Goal: Task Accomplishment & Management: Manage account settings

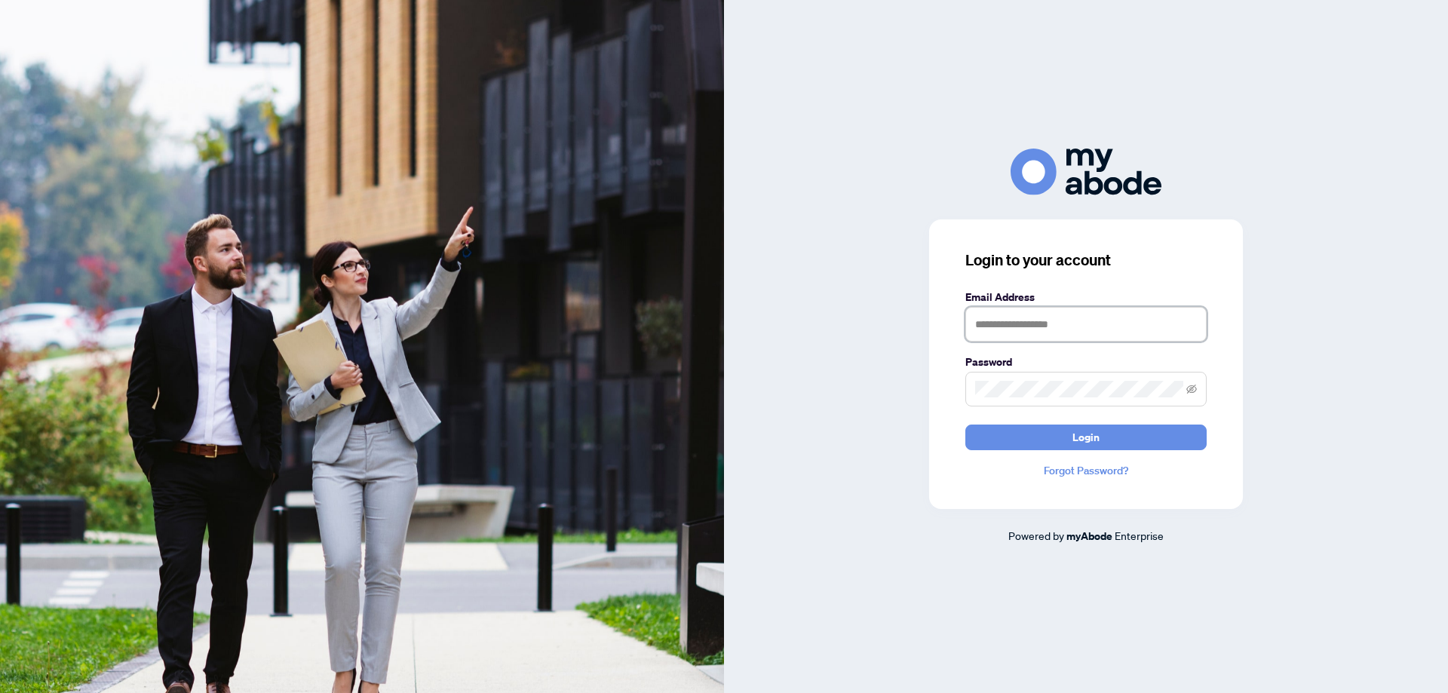
click at [1001, 325] on input "text" at bounding box center [1085, 324] width 241 height 35
type input "**********"
click at [959, 385] on div "**********" at bounding box center [1086, 364] width 314 height 290
click at [1063, 444] on button "Login" at bounding box center [1085, 438] width 241 height 26
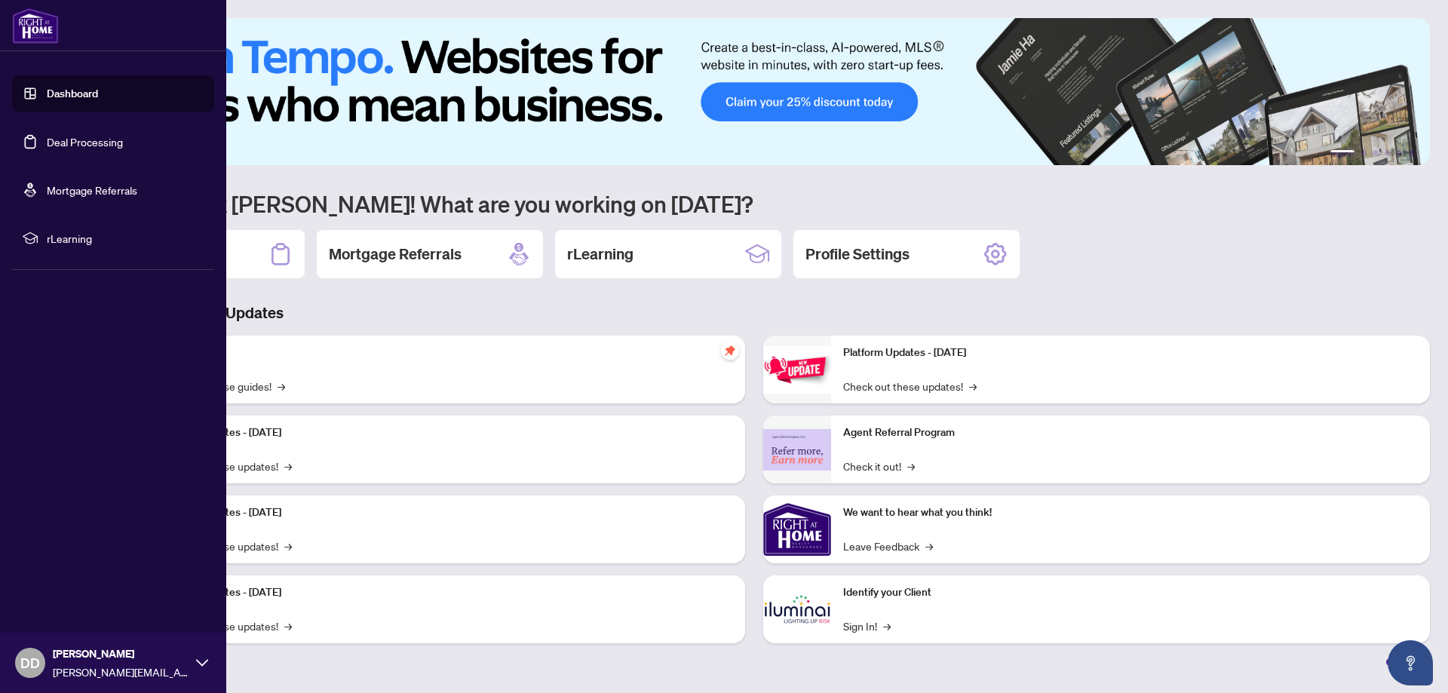
click at [67, 138] on link "Deal Processing" at bounding box center [85, 142] width 76 height 14
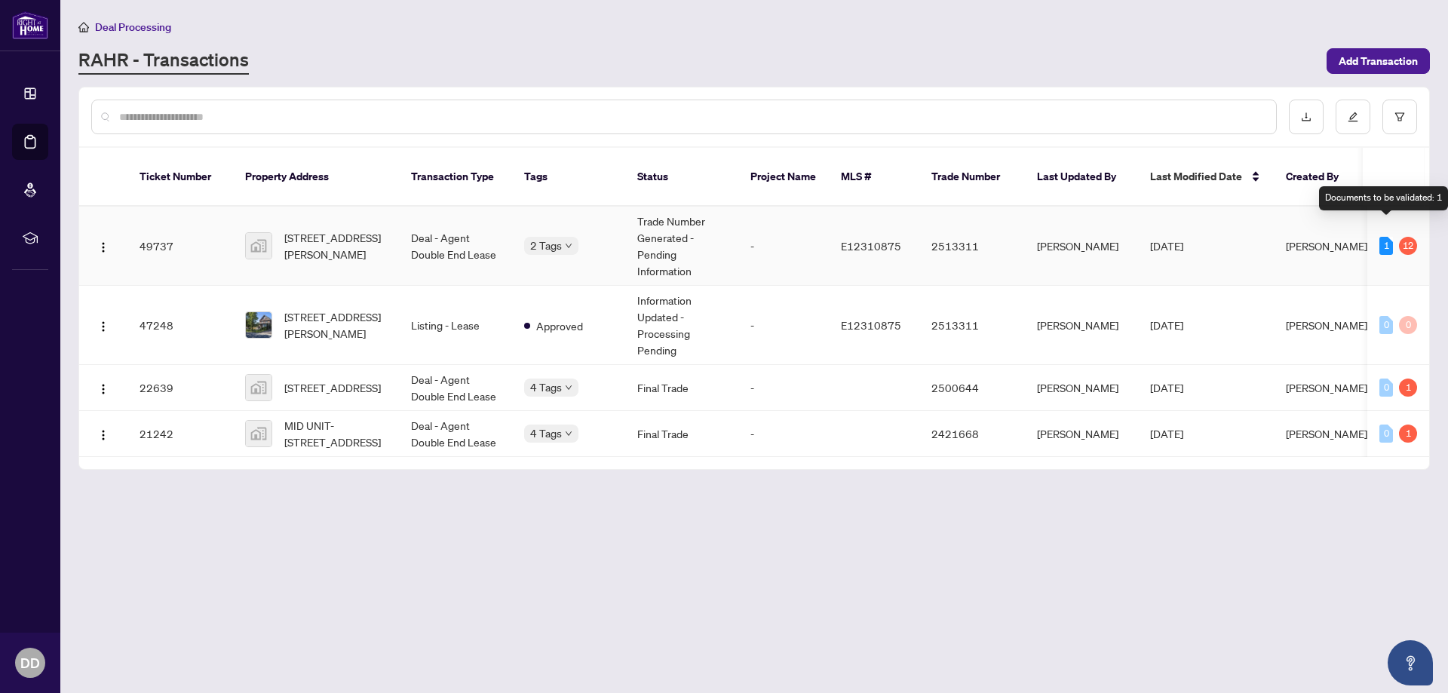
click at [1382, 237] on div "1" at bounding box center [1386, 246] width 14 height 18
click at [464, 238] on td "Deal - Agent Double End Lease" at bounding box center [455, 246] width 113 height 79
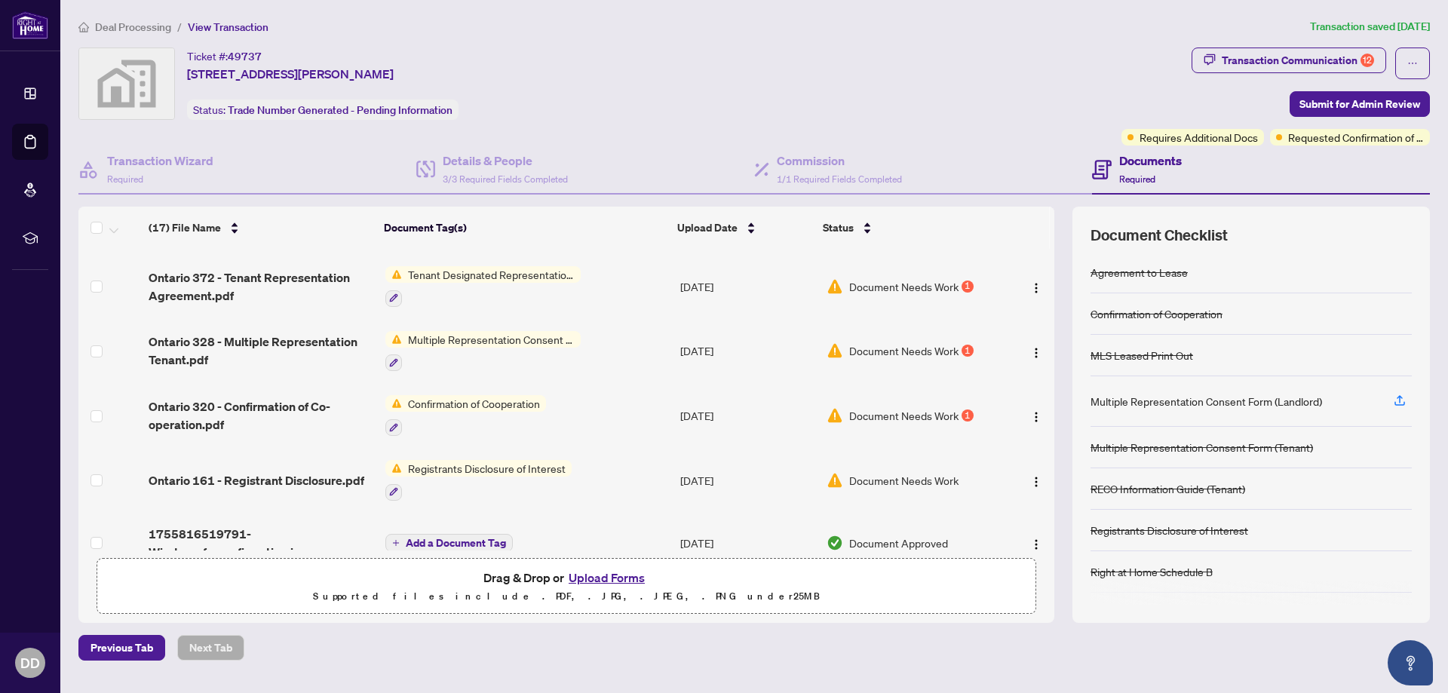
scroll to position [757, 0]
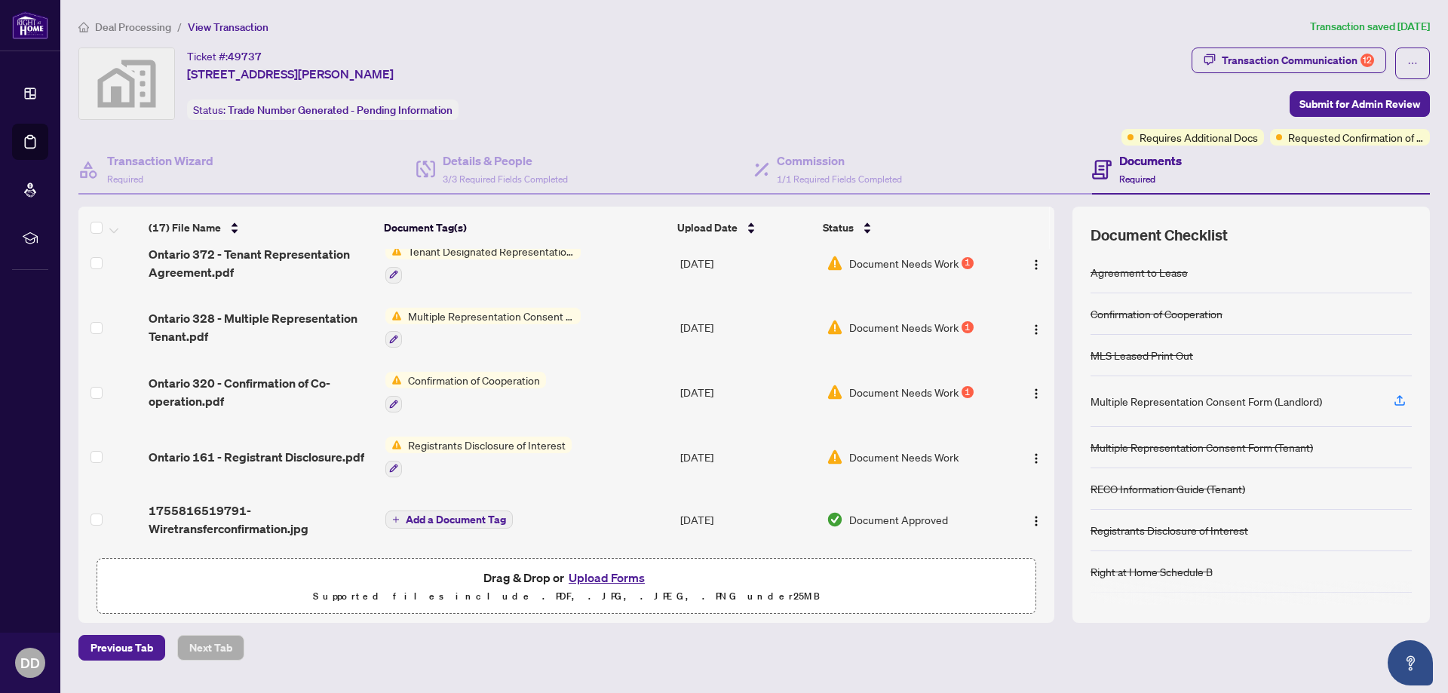
click at [603, 580] on button "Upload Forms" at bounding box center [606, 578] width 85 height 20
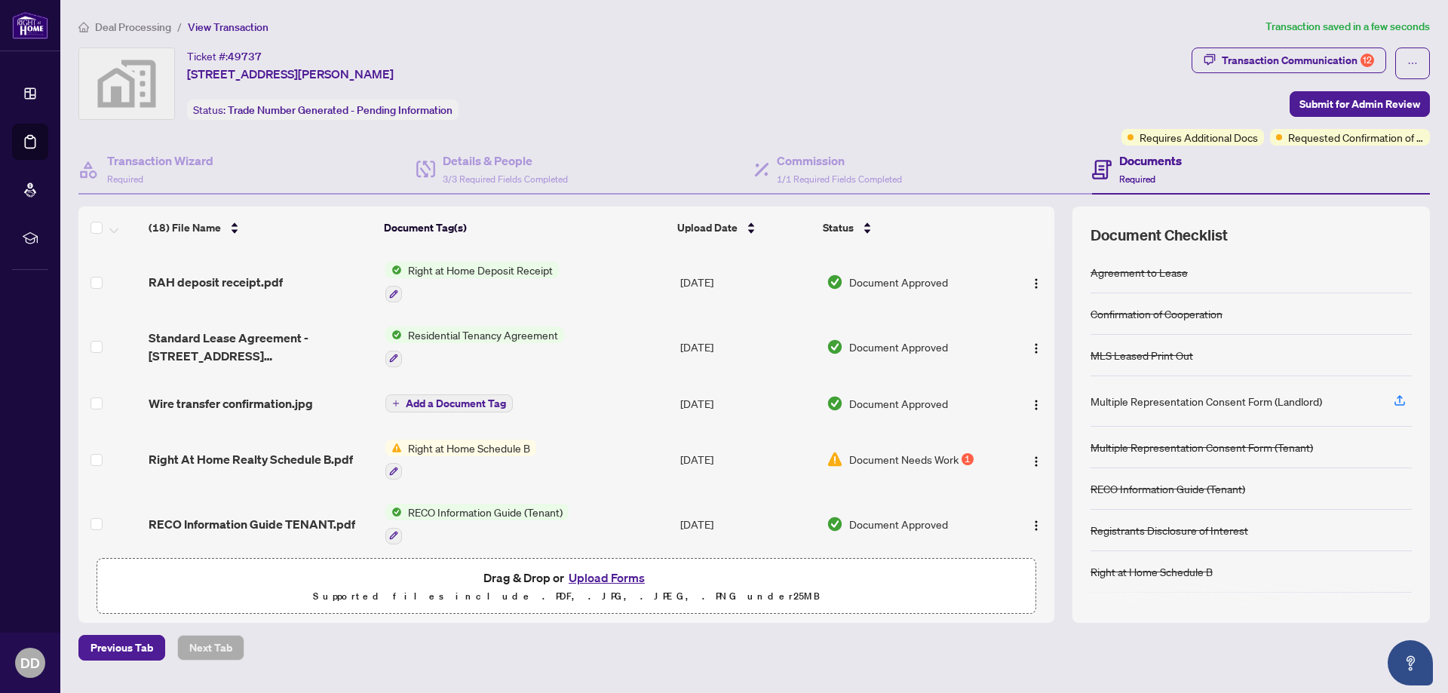
scroll to position [333, 0]
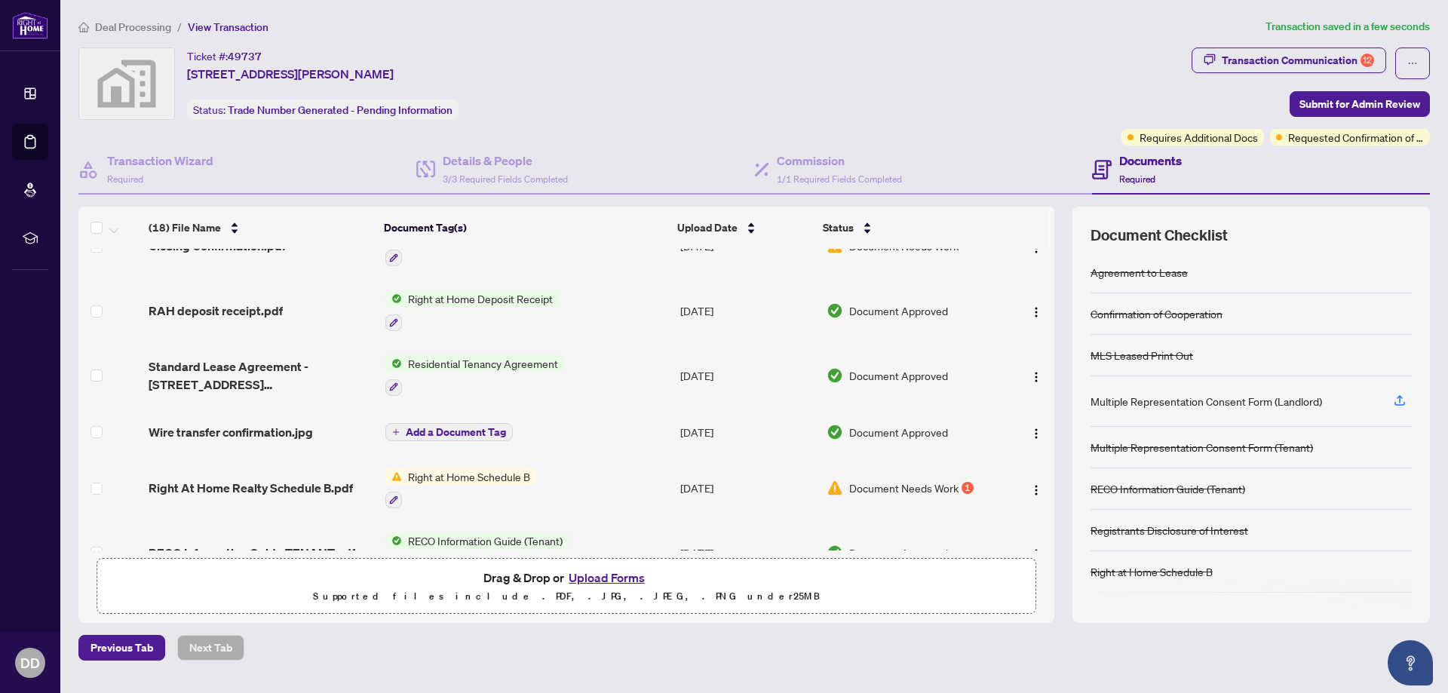
click at [935, 485] on span "Document Needs Work" at bounding box center [903, 488] width 109 height 17
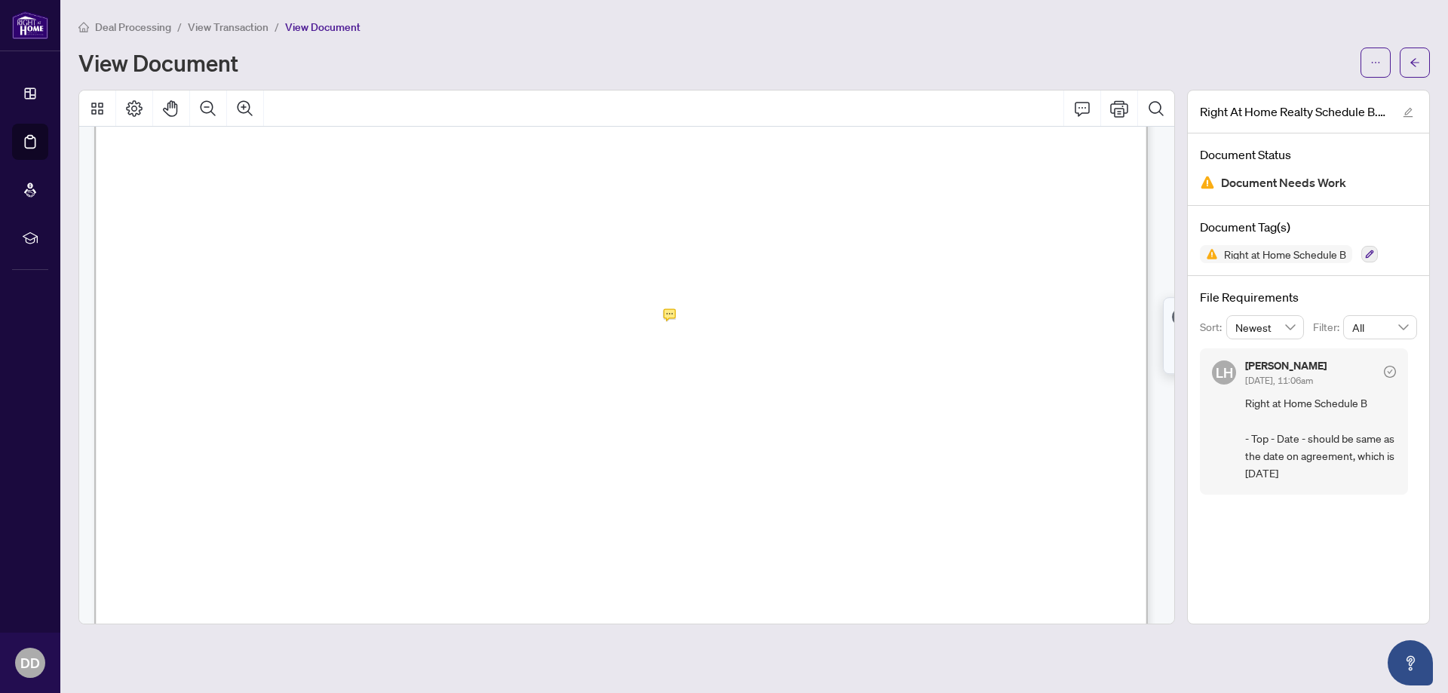
scroll to position [167, 0]
click at [1423, 64] on button "button" at bounding box center [1415, 63] width 30 height 30
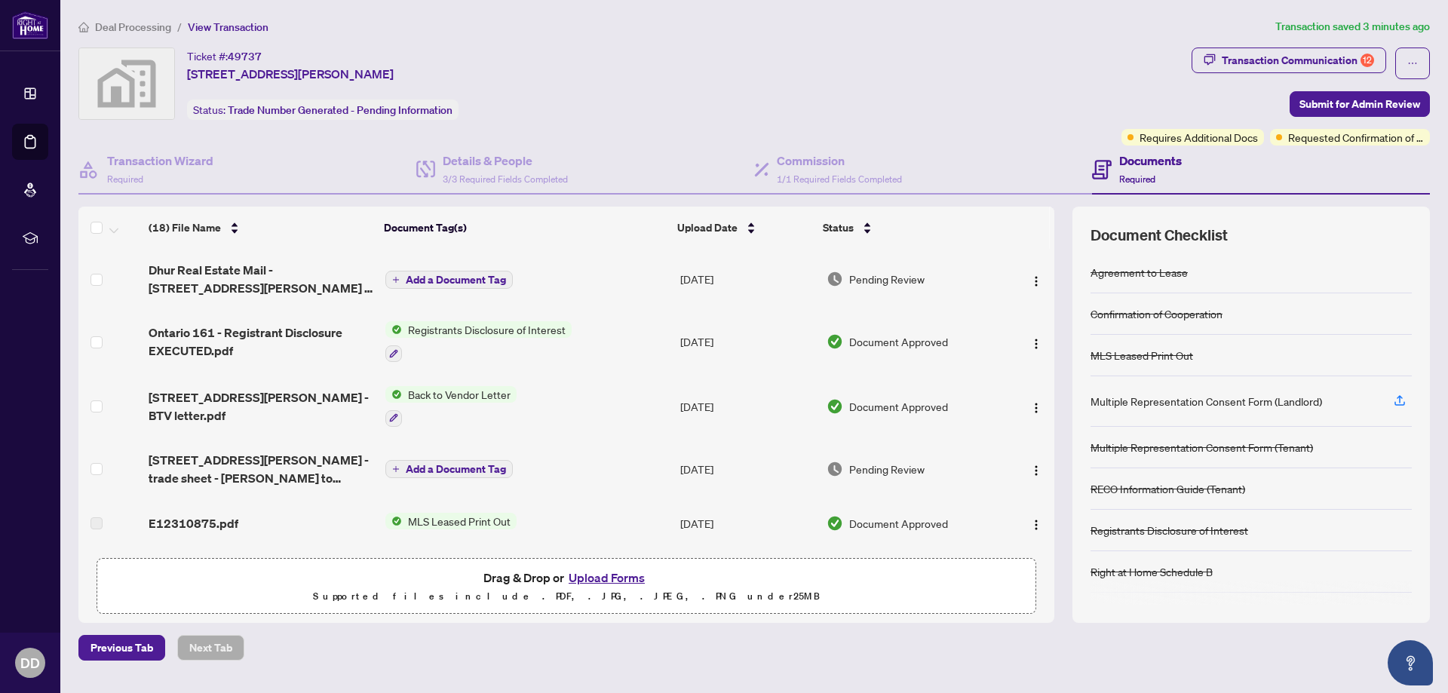
click at [607, 581] on button "Upload Forms" at bounding box center [606, 578] width 85 height 20
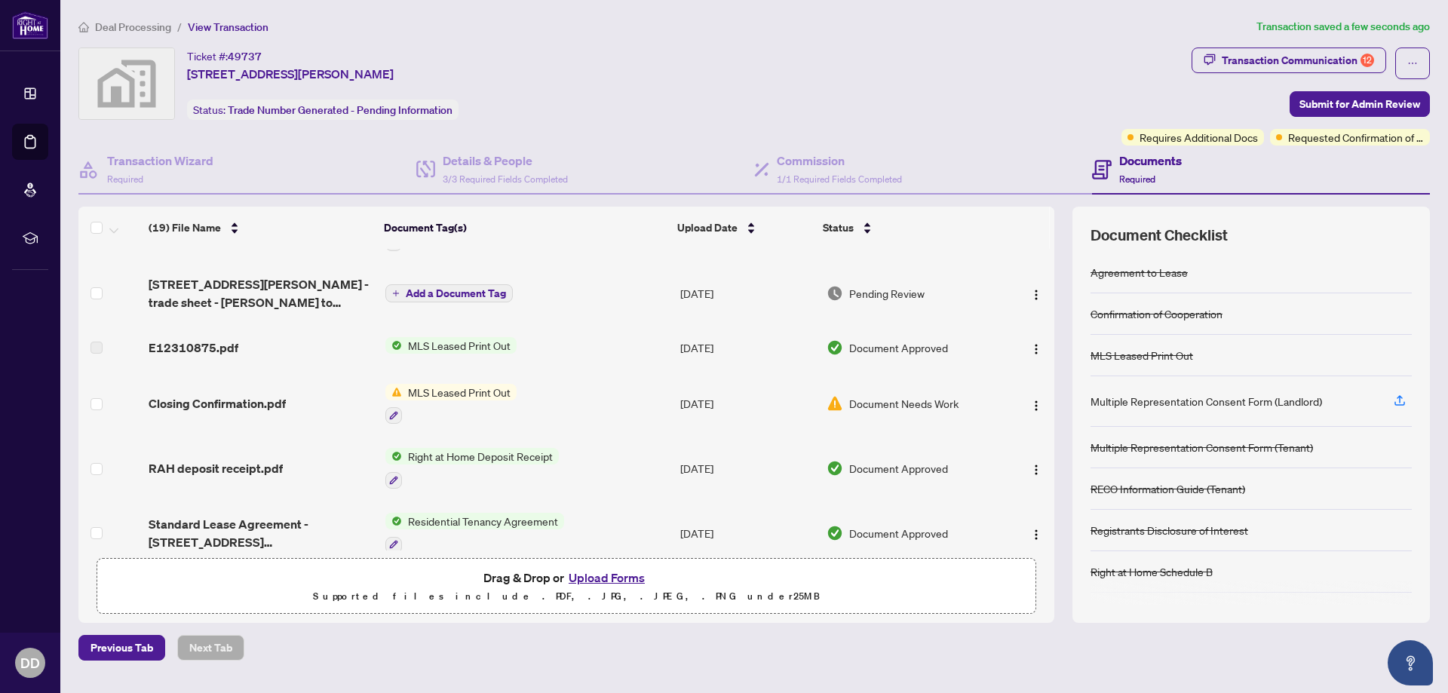
scroll to position [259, 0]
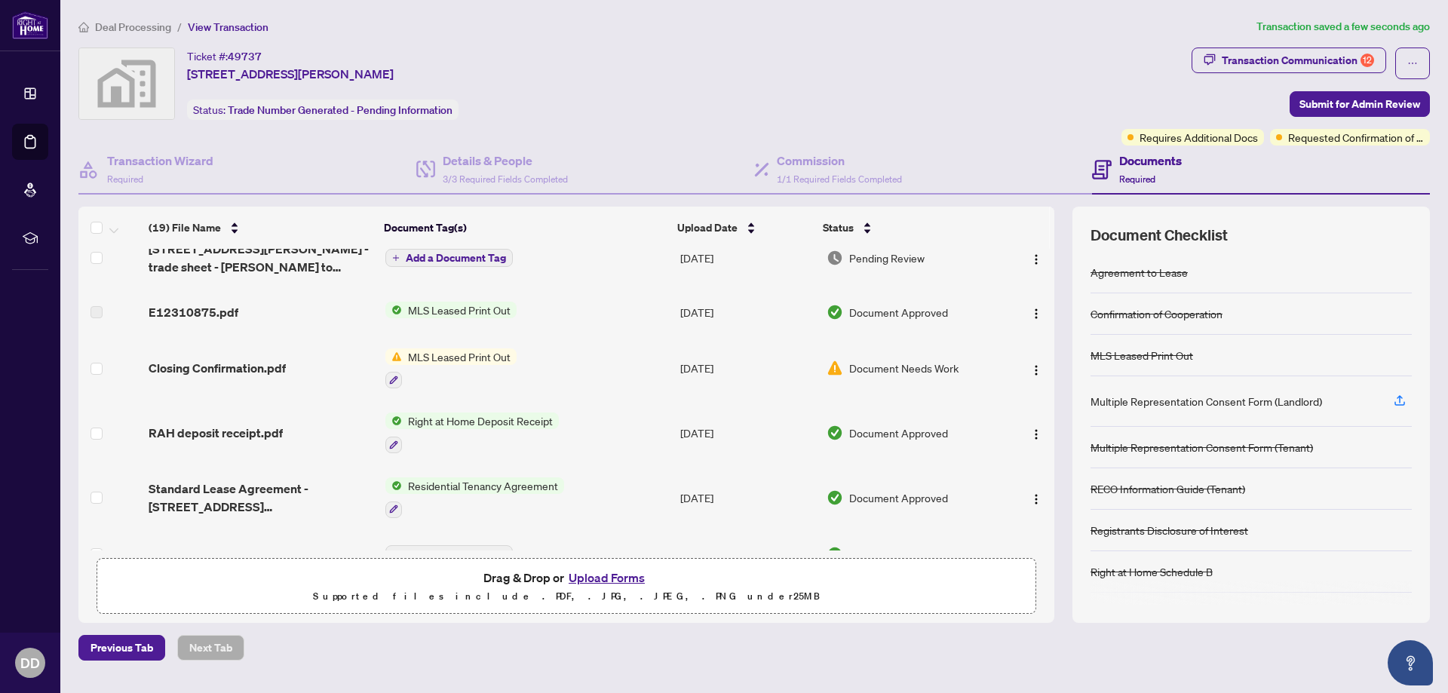
click at [888, 369] on span "Document Needs Work" at bounding box center [903, 368] width 109 height 17
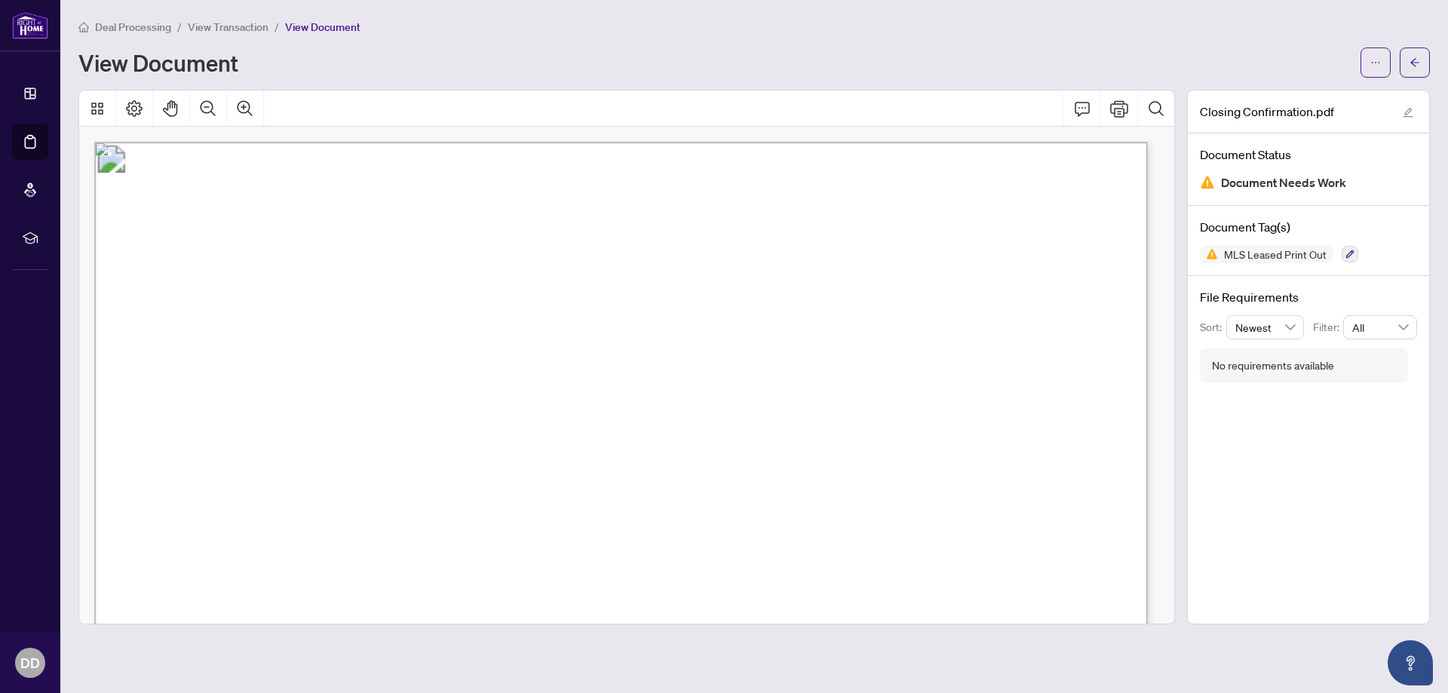
click at [1240, 368] on div "No requirements available" at bounding box center [1273, 365] width 122 height 17
click at [1379, 350] on div "No requirements available" at bounding box center [1304, 365] width 208 height 35
click at [1376, 378] on div "No requirements available" at bounding box center [1304, 365] width 208 height 35
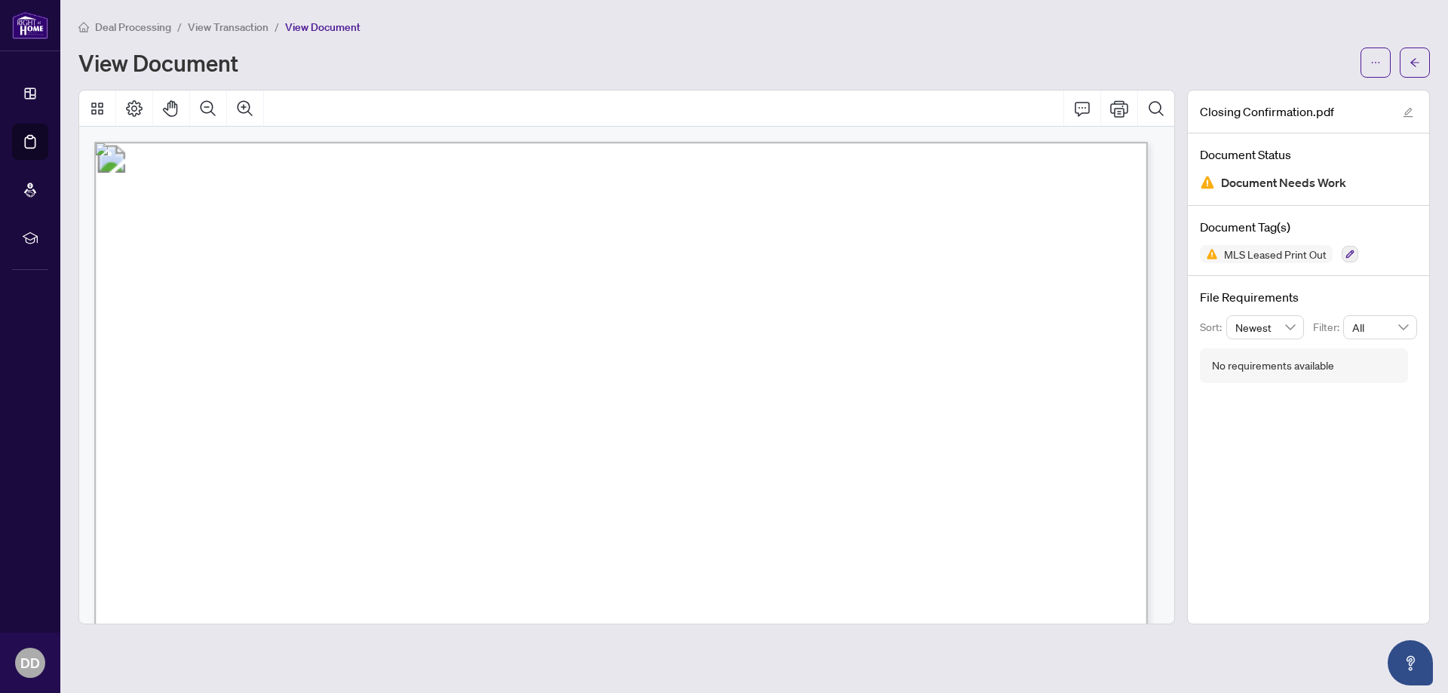
click at [1342, 483] on div "Closing Confirmation.pdf Document Status Document Needs Work Document Tag(s) ML…" at bounding box center [1308, 357] width 243 height 535
click at [1409, 58] on button "button" at bounding box center [1415, 63] width 30 height 30
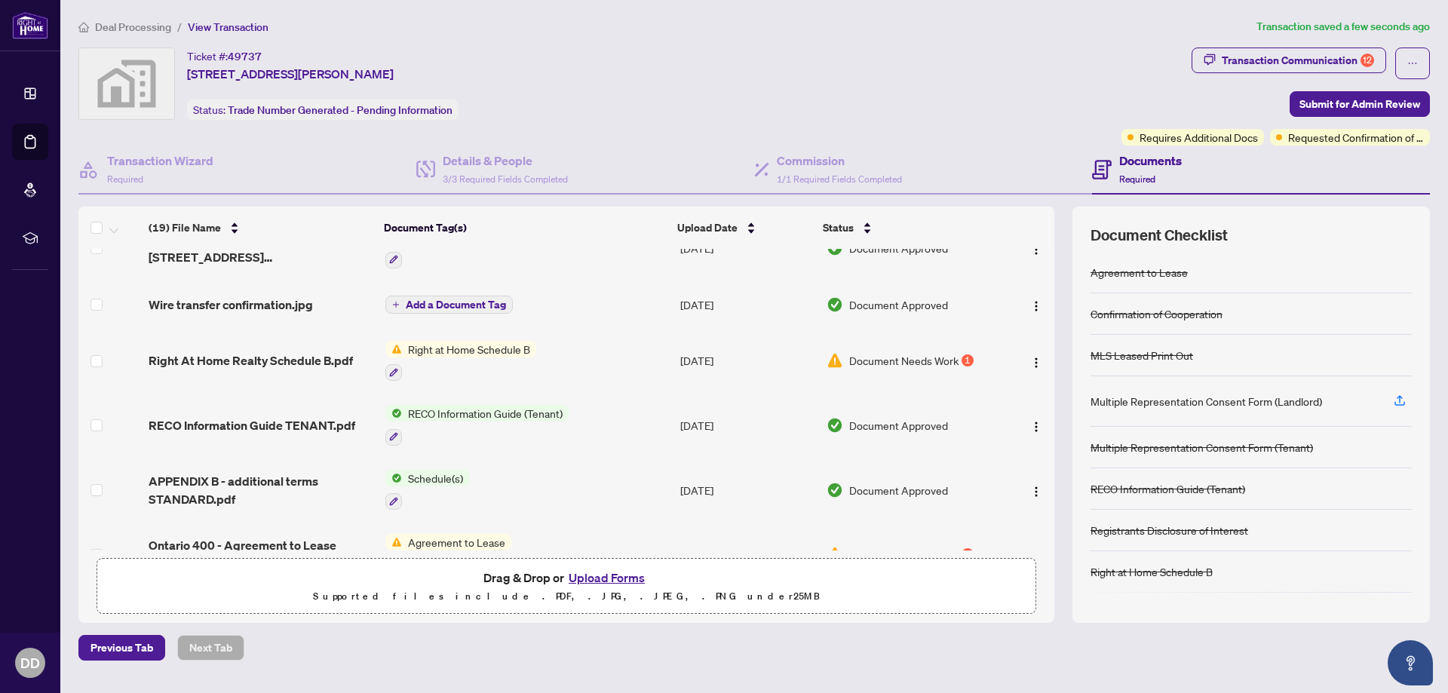
scroll to position [515, 0]
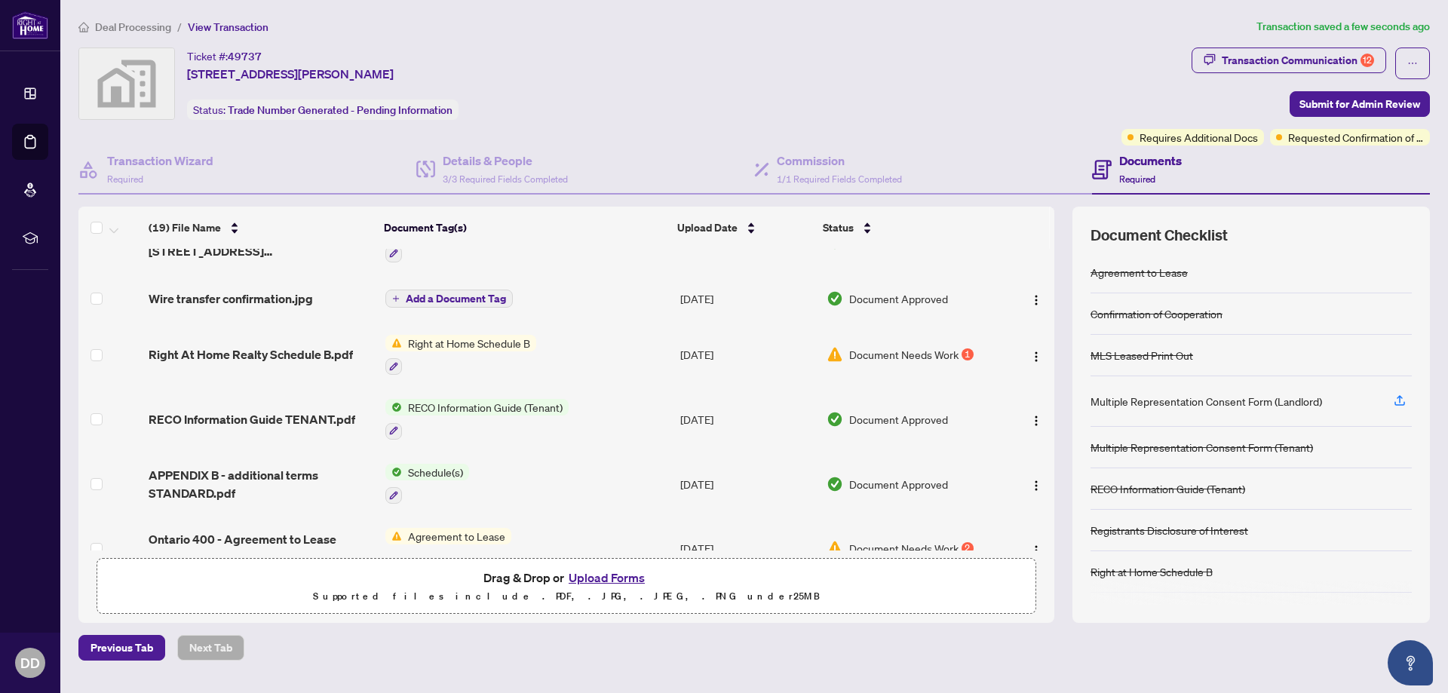
click at [931, 354] on span "Document Needs Work" at bounding box center [903, 354] width 109 height 17
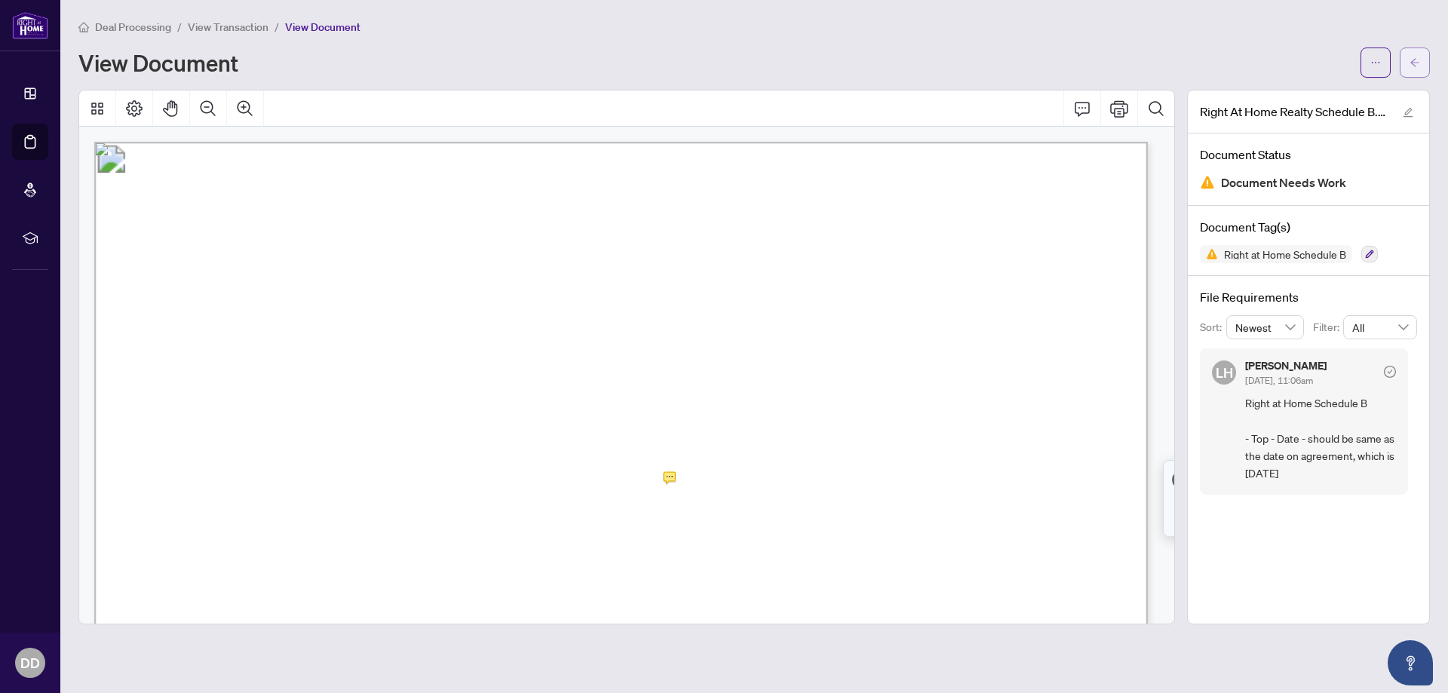
click at [1418, 59] on icon "arrow-left" at bounding box center [1414, 62] width 11 height 11
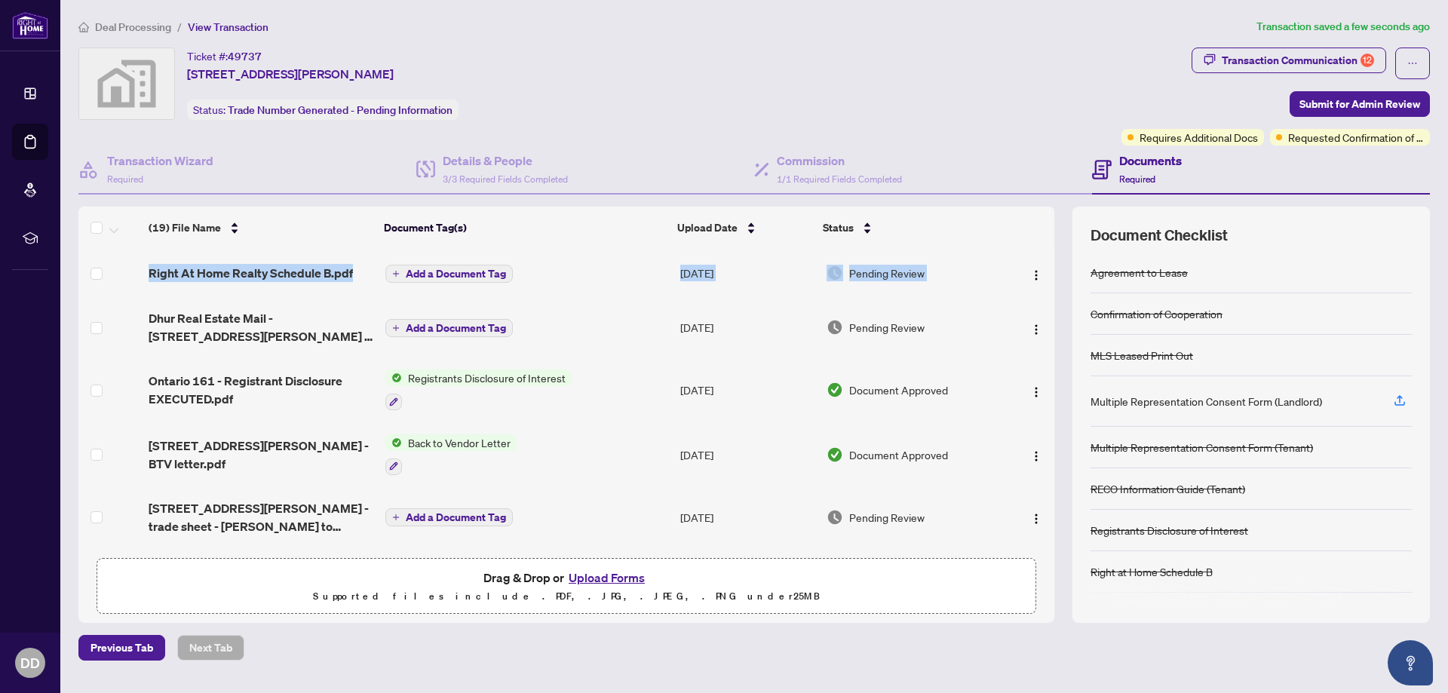
drag, startPoint x: 1049, startPoint y: 290, endPoint x: 1056, endPoint y: 337, distance: 47.2
click at [1056, 337] on div "(19) File Name Document Tag(s) Upload Date Status Right At Home Realty Schedule…" at bounding box center [753, 415] width 1351 height 416
click at [1049, 305] on td at bounding box center [1028, 327] width 51 height 60
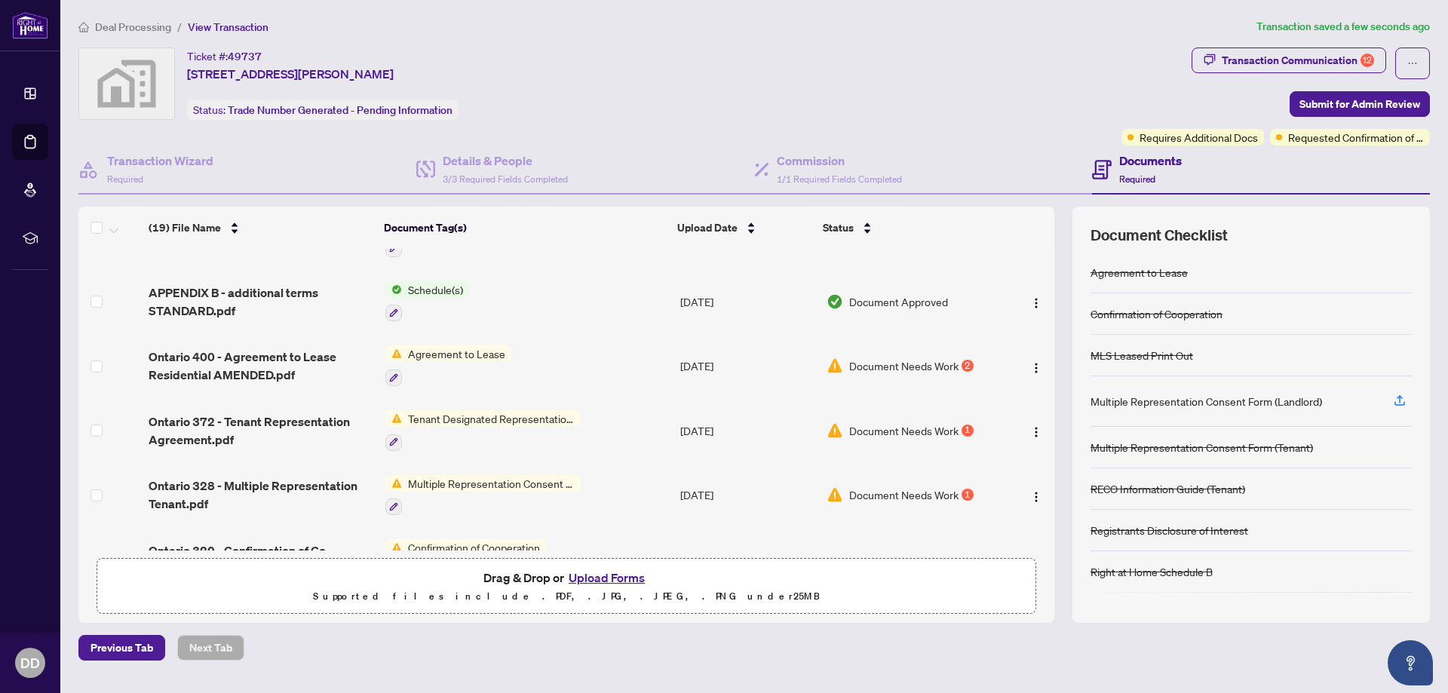
scroll to position [716, 0]
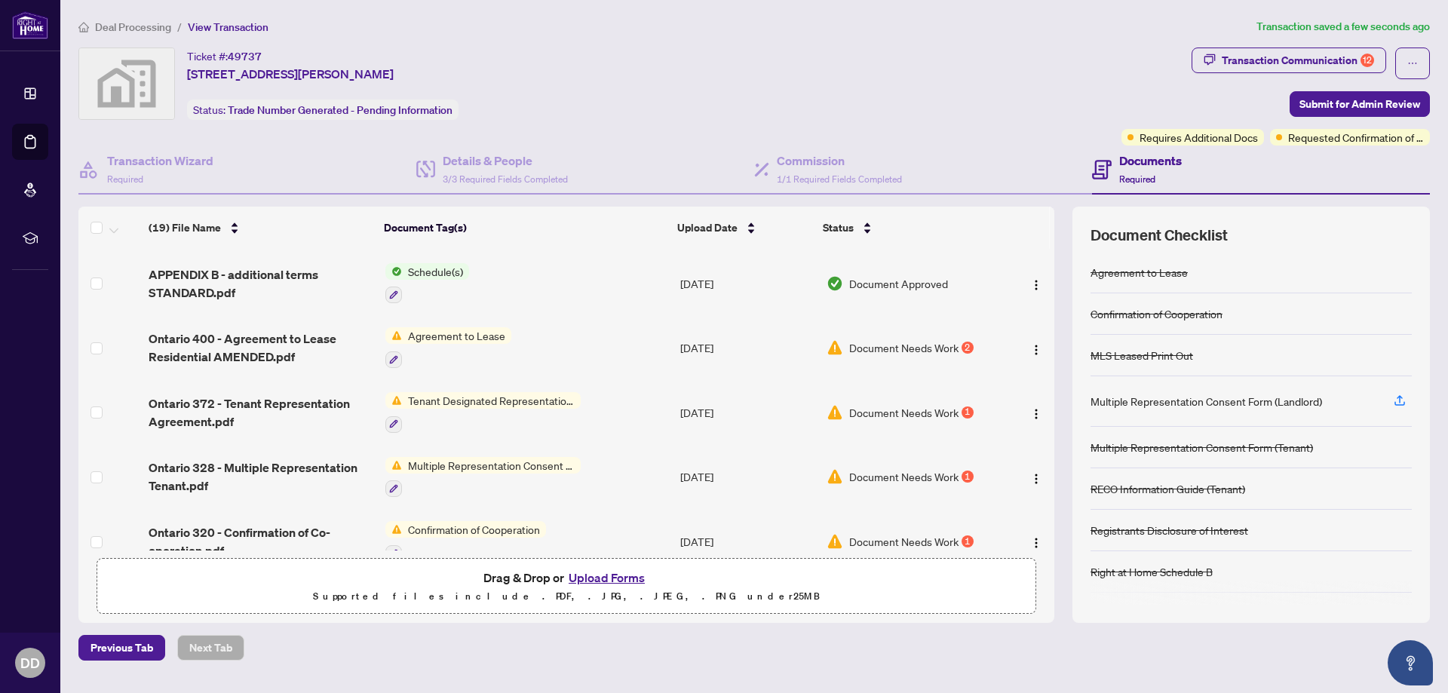
click at [917, 343] on span "Document Needs Work" at bounding box center [903, 347] width 109 height 17
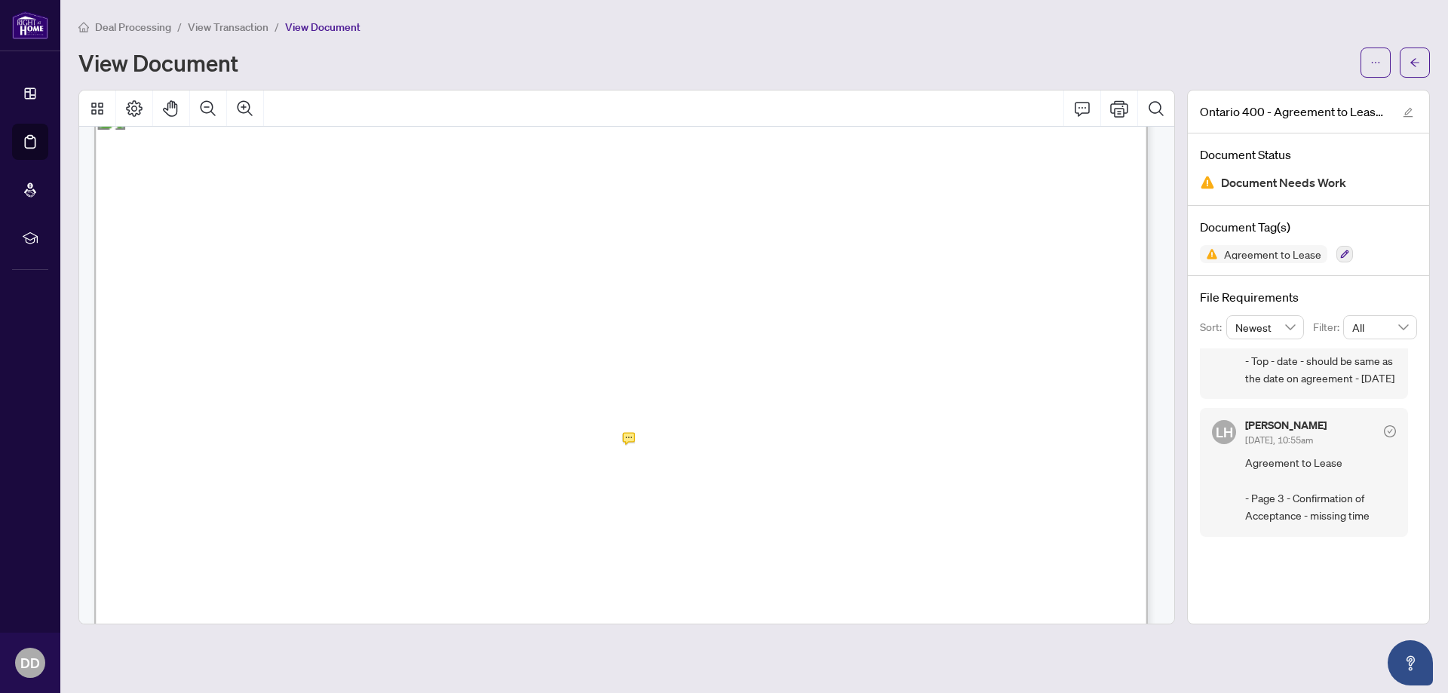
scroll to position [4247, 0]
click at [1414, 63] on icon "arrow-left" at bounding box center [1414, 62] width 11 height 11
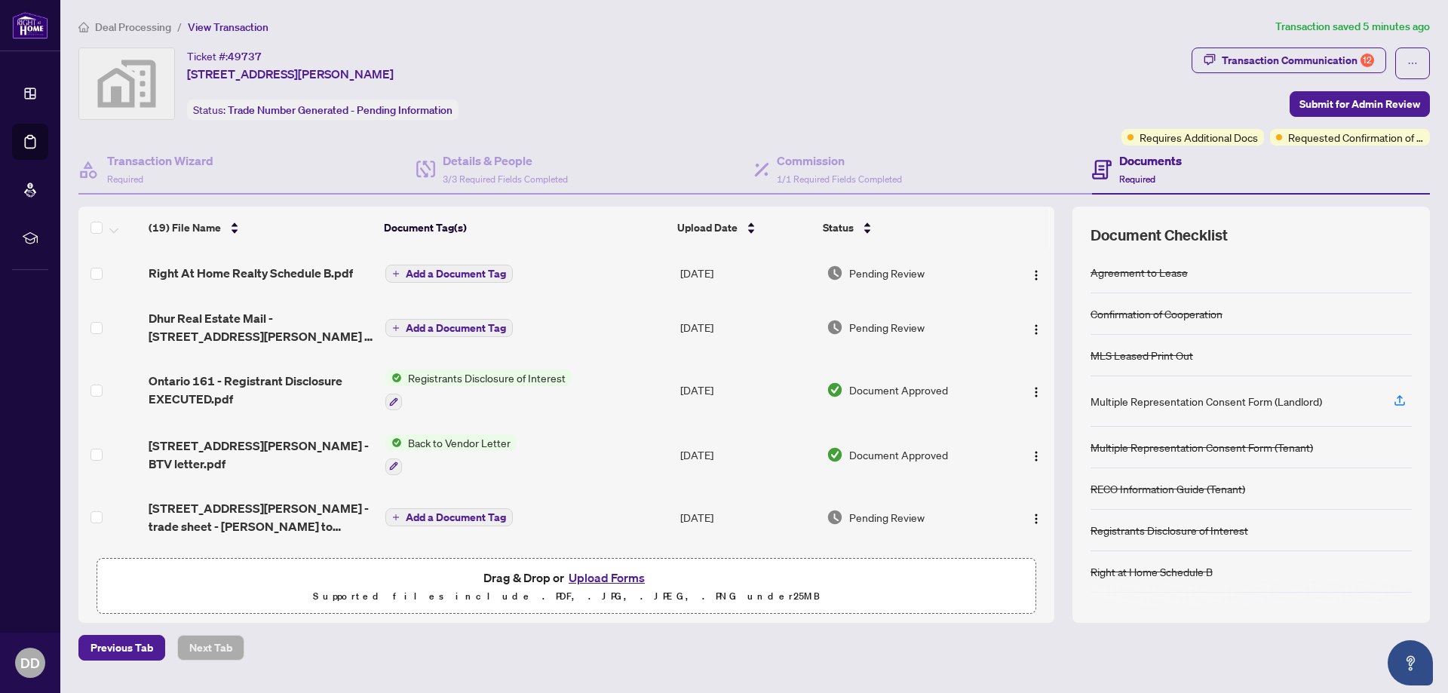
click at [609, 582] on button "Upload Forms" at bounding box center [606, 578] width 85 height 20
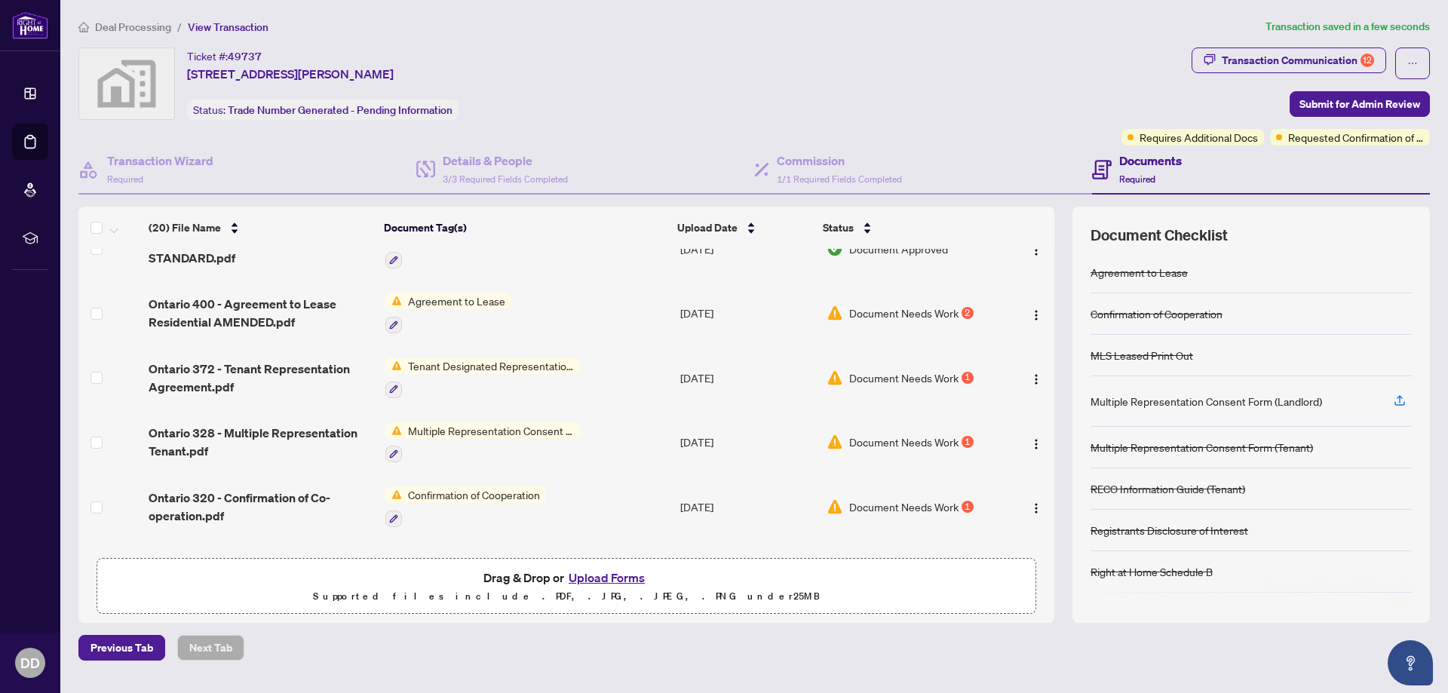
scroll to position [845, 0]
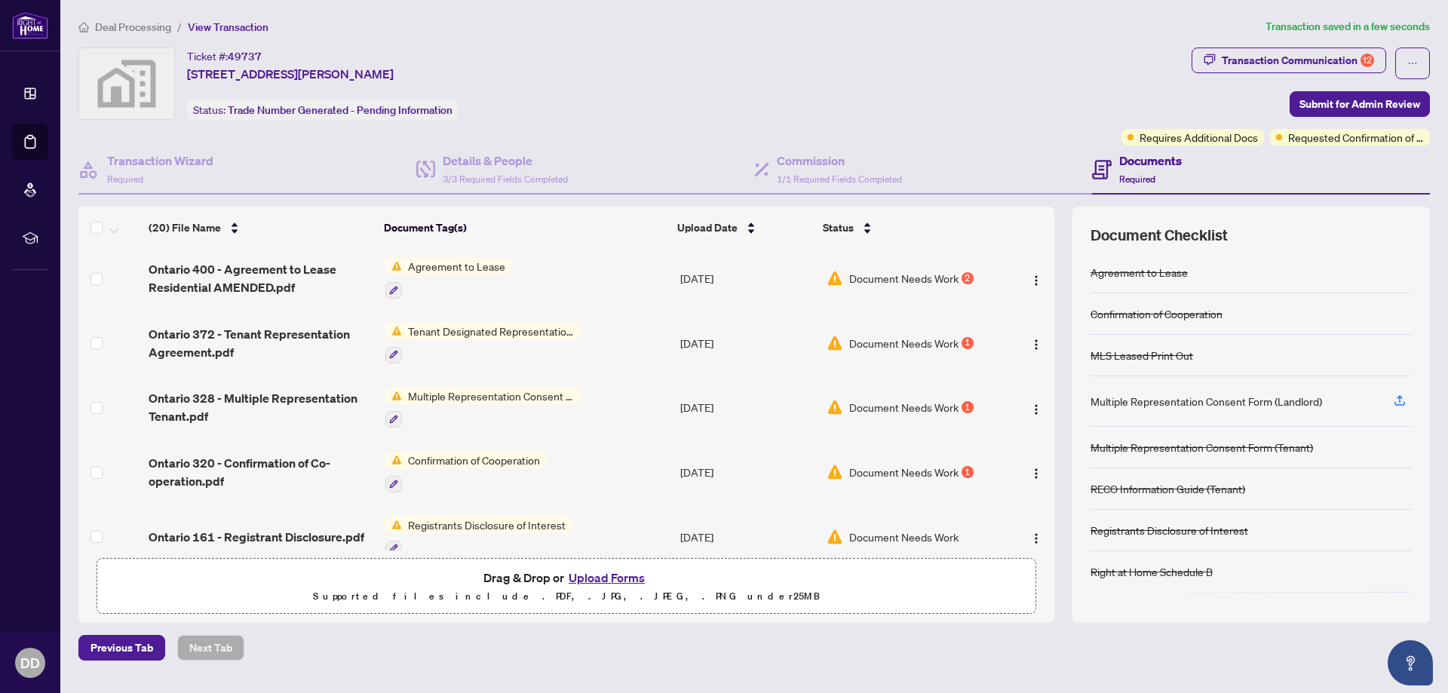
click at [914, 336] on span "Document Needs Work" at bounding box center [903, 343] width 109 height 17
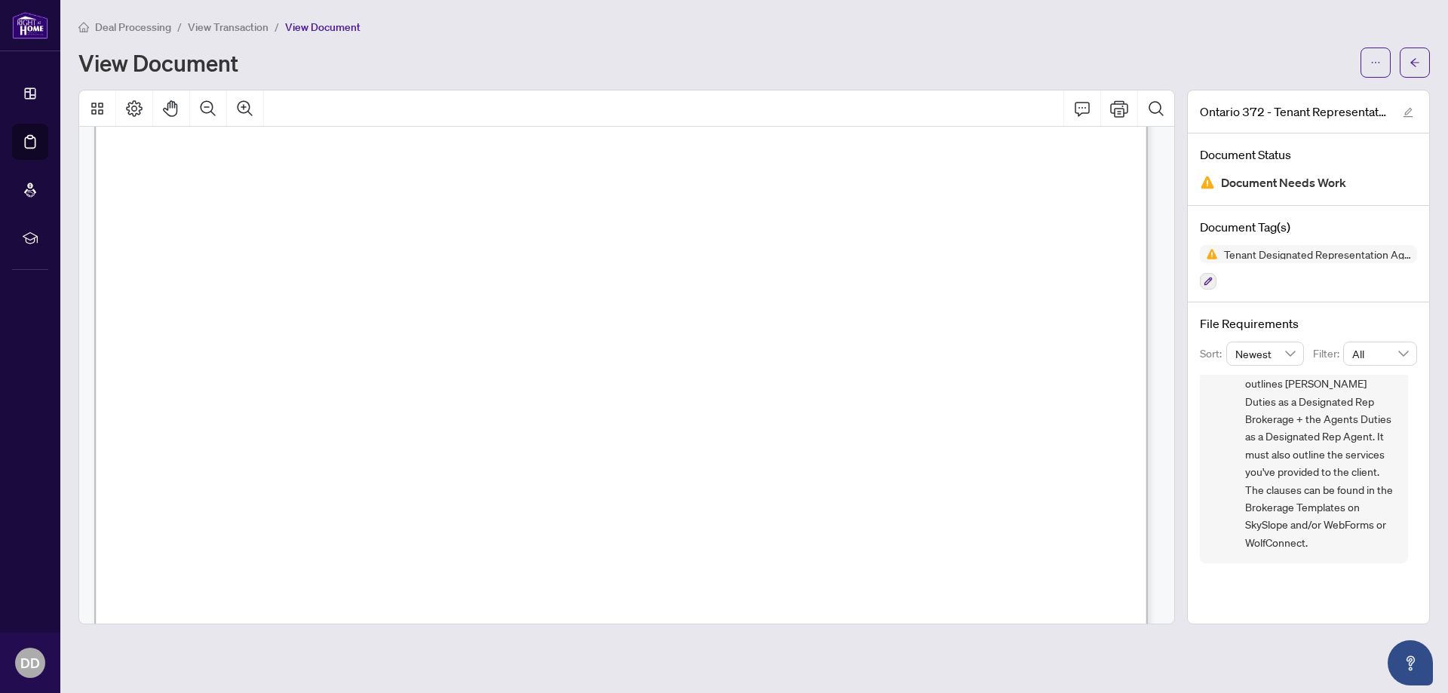
scroll to position [4301, 0]
click at [1415, 60] on icon "arrow-left" at bounding box center [1414, 62] width 9 height 8
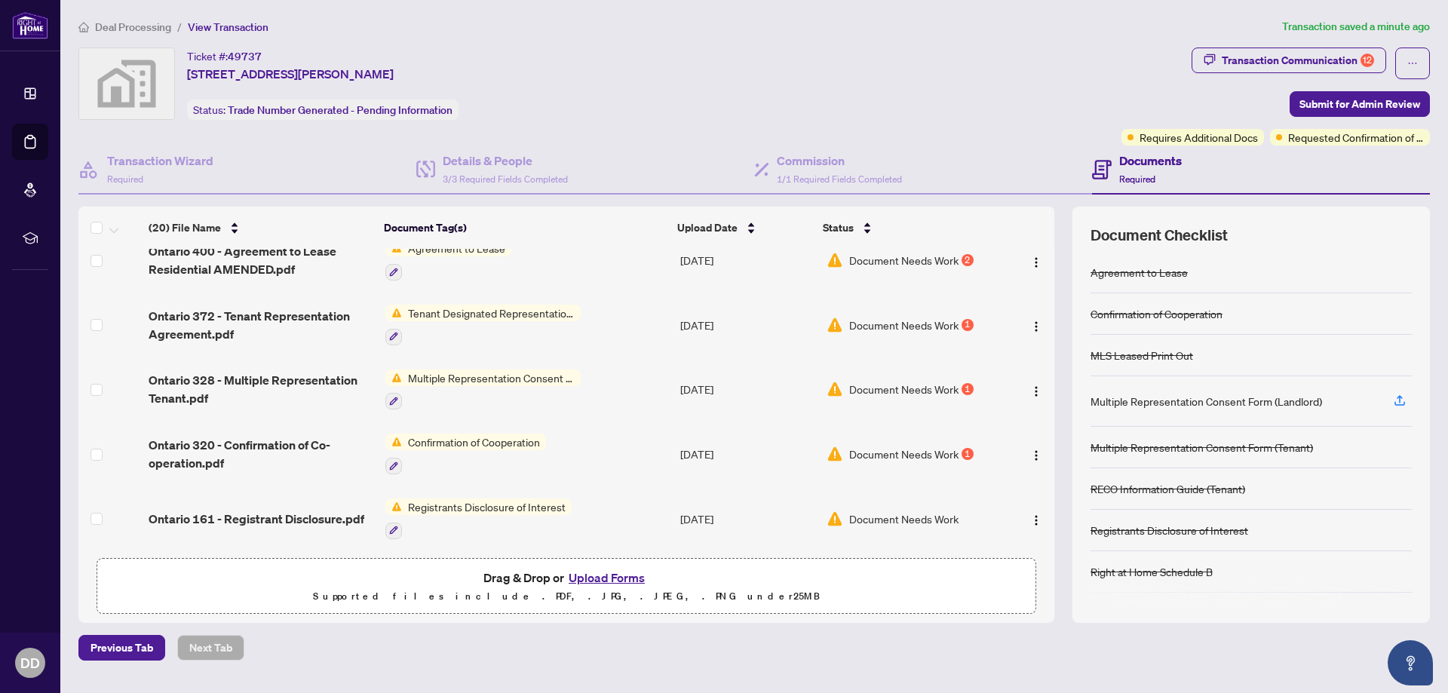
scroll to position [913, 0]
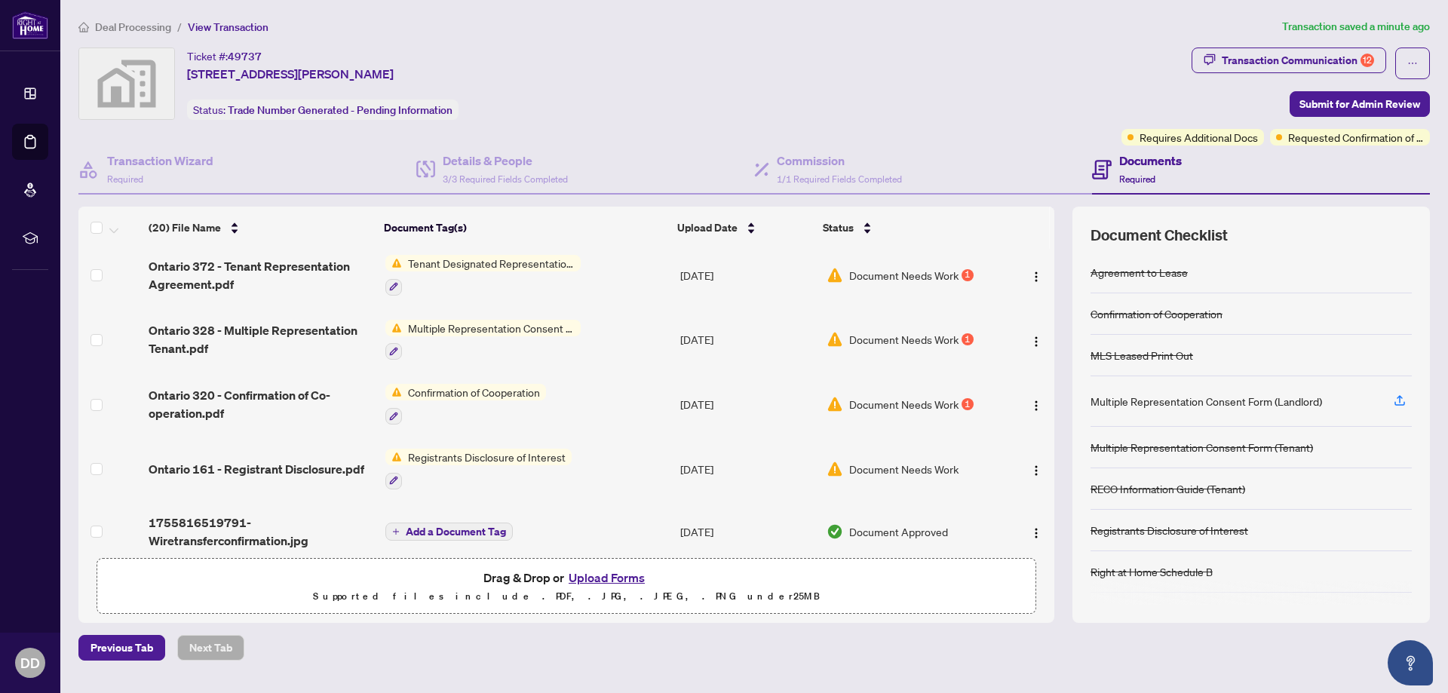
click at [888, 338] on span "Document Needs Work" at bounding box center [903, 339] width 109 height 17
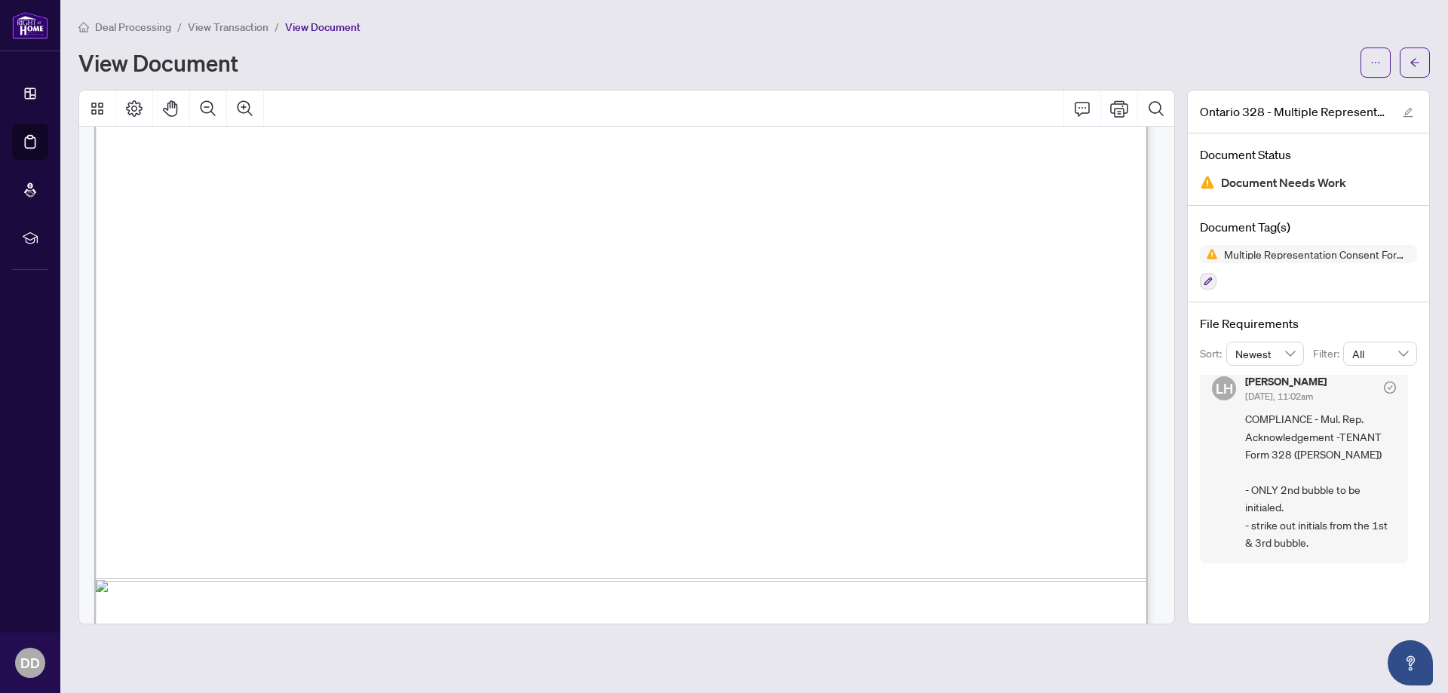
scroll to position [729, 0]
click at [1419, 66] on icon "arrow-left" at bounding box center [1414, 62] width 11 height 11
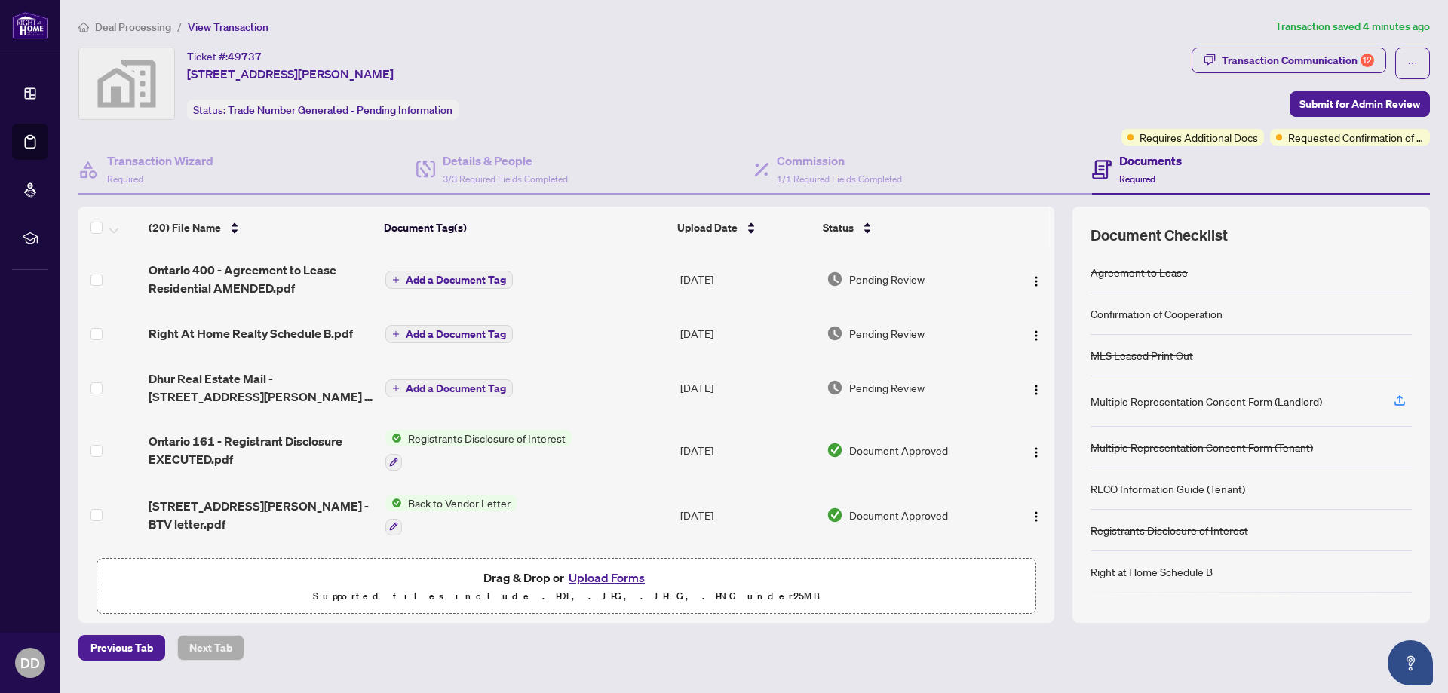
click at [602, 575] on button "Upload Forms" at bounding box center [606, 578] width 85 height 20
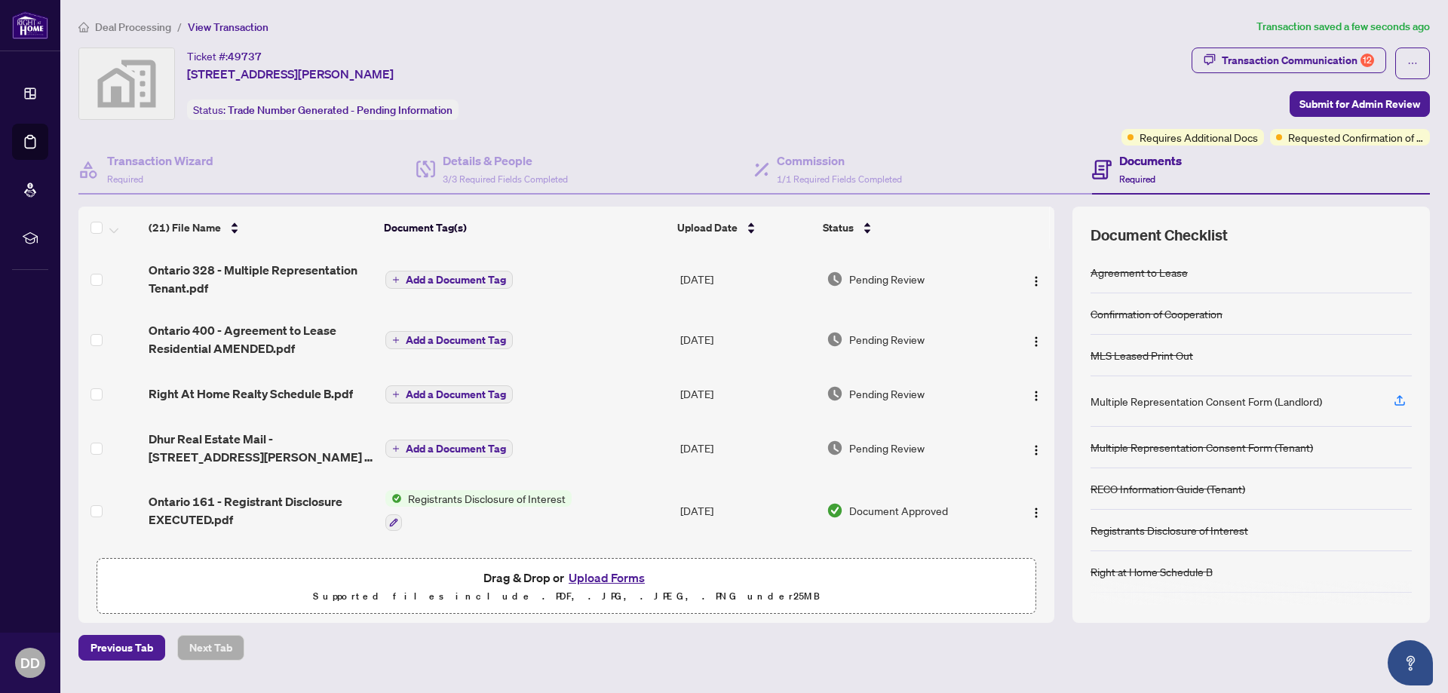
click at [1054, 273] on div "(21) File Name Document Tag(s) Upload Date Status [GEOGRAPHIC_DATA] 328 - Multi…" at bounding box center [753, 415] width 1351 height 416
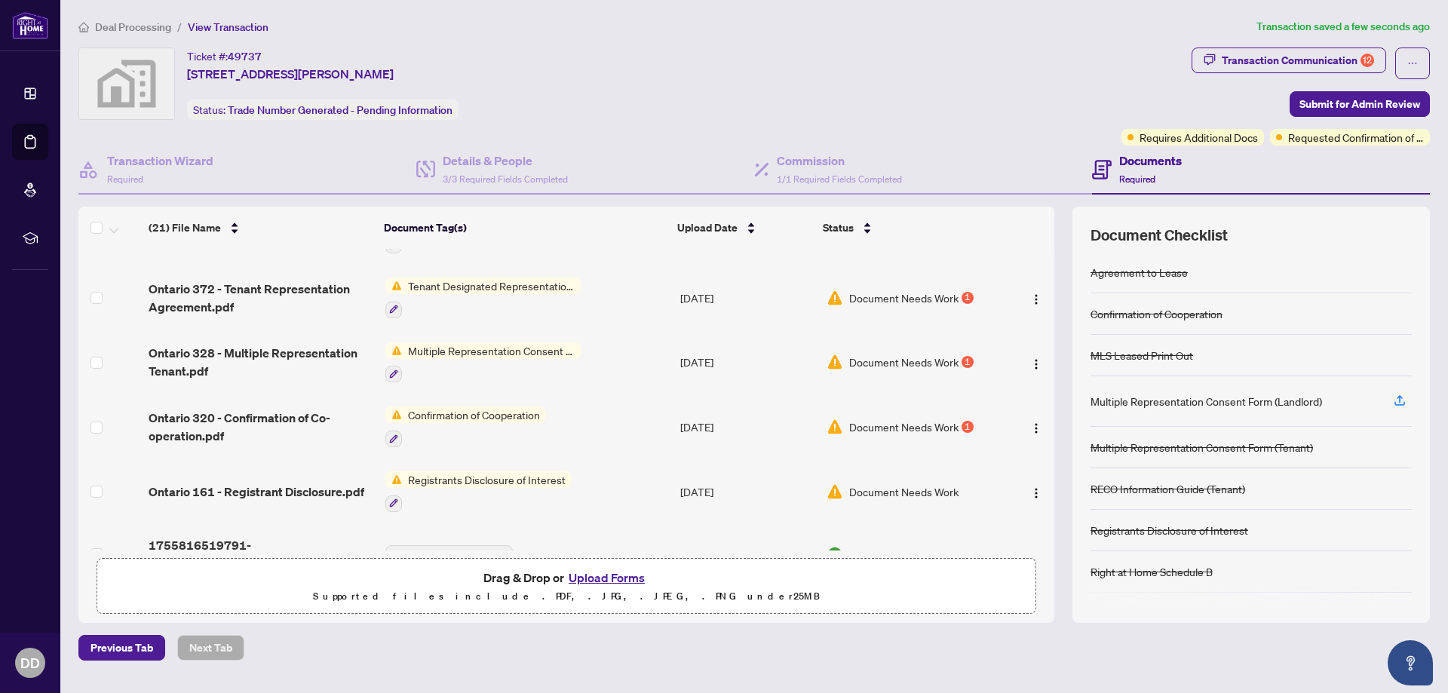
scroll to position [967, 0]
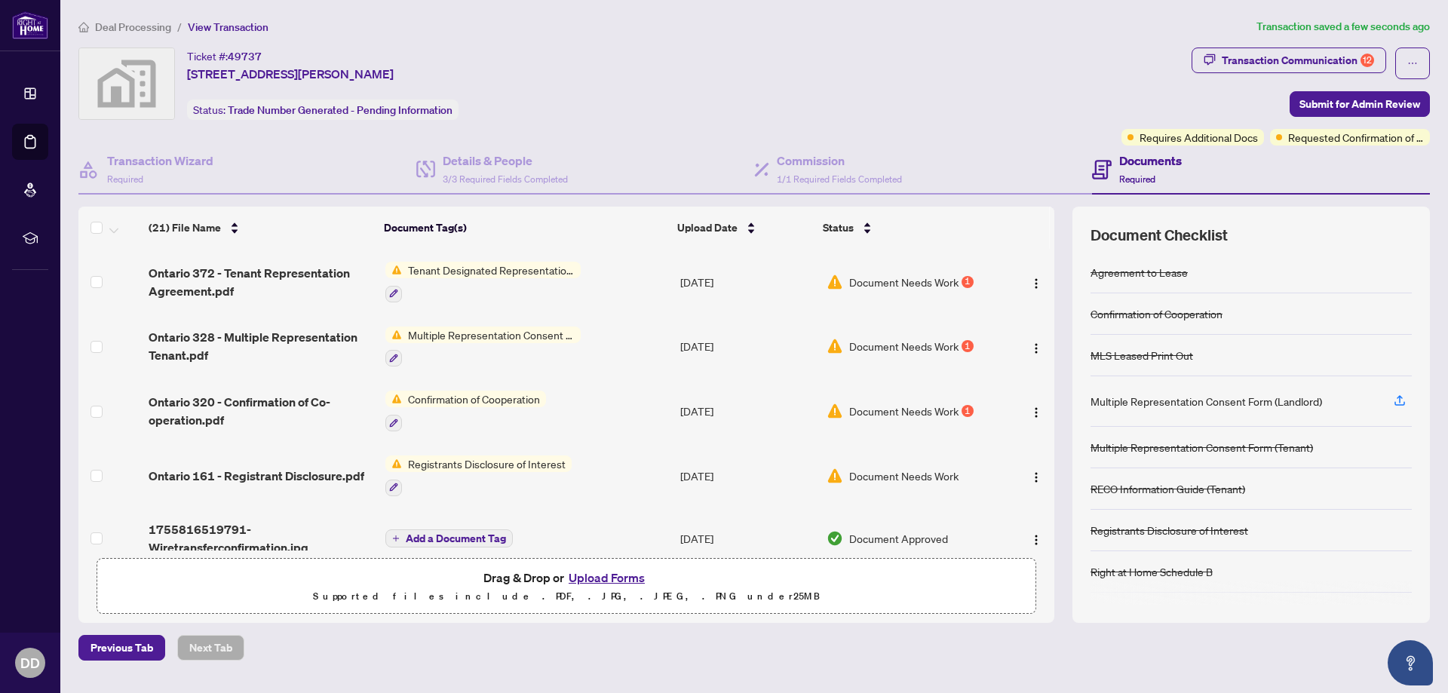
click at [894, 280] on span "Document Needs Work" at bounding box center [903, 282] width 109 height 17
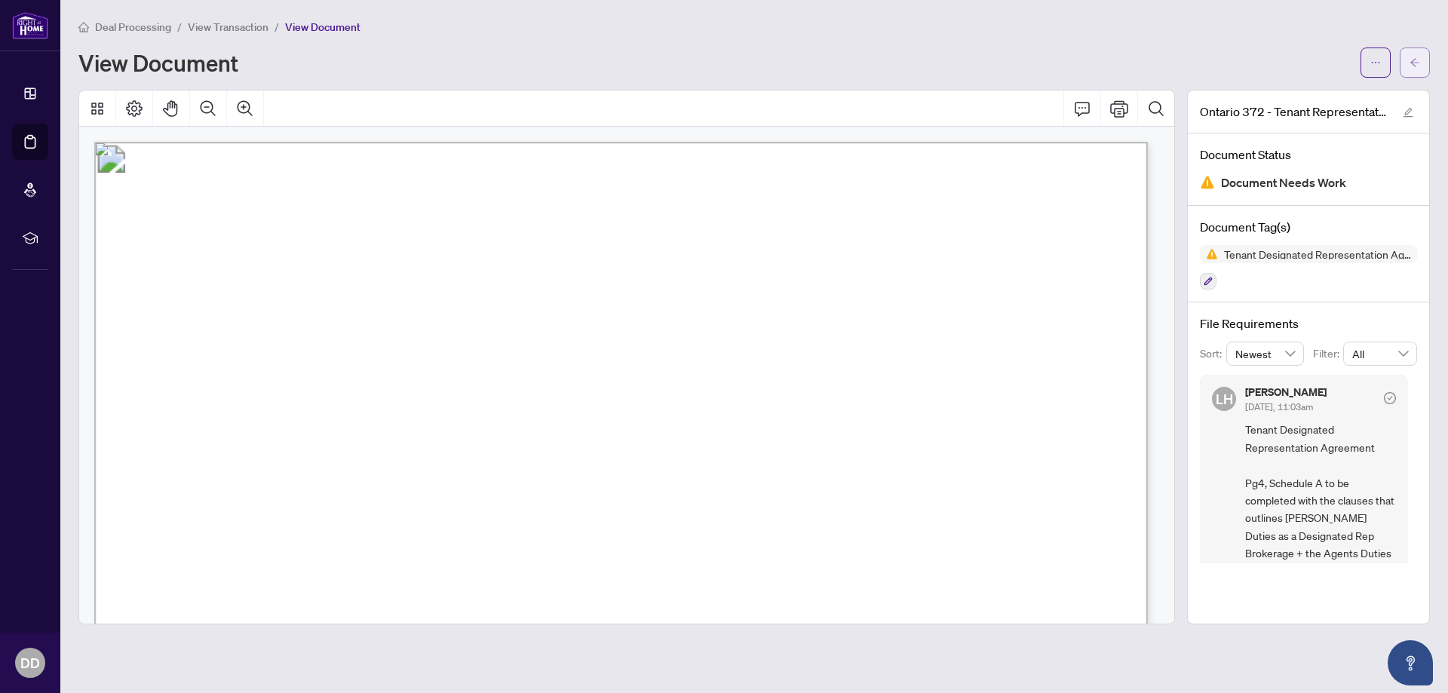
click at [1418, 66] on icon "arrow-left" at bounding box center [1414, 62] width 11 height 11
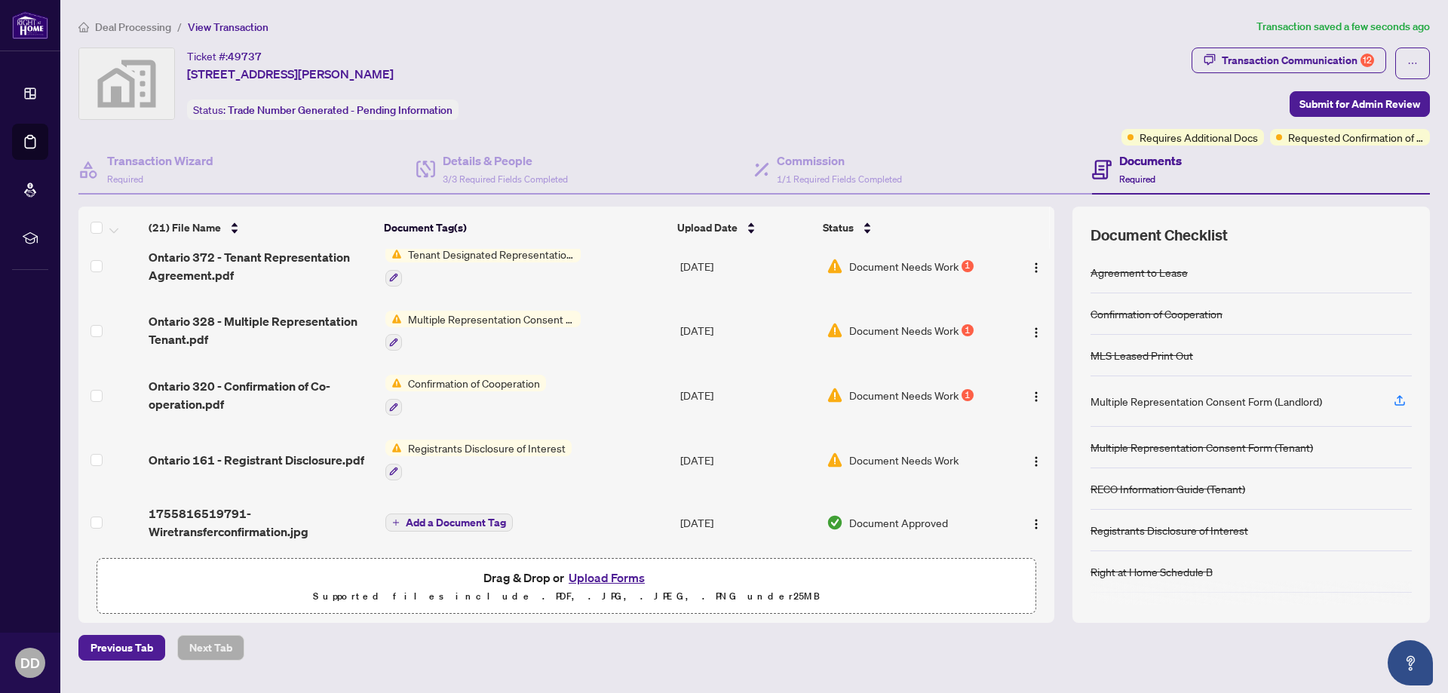
scroll to position [986, 0]
click at [906, 387] on span "Document Needs Work" at bounding box center [903, 392] width 109 height 17
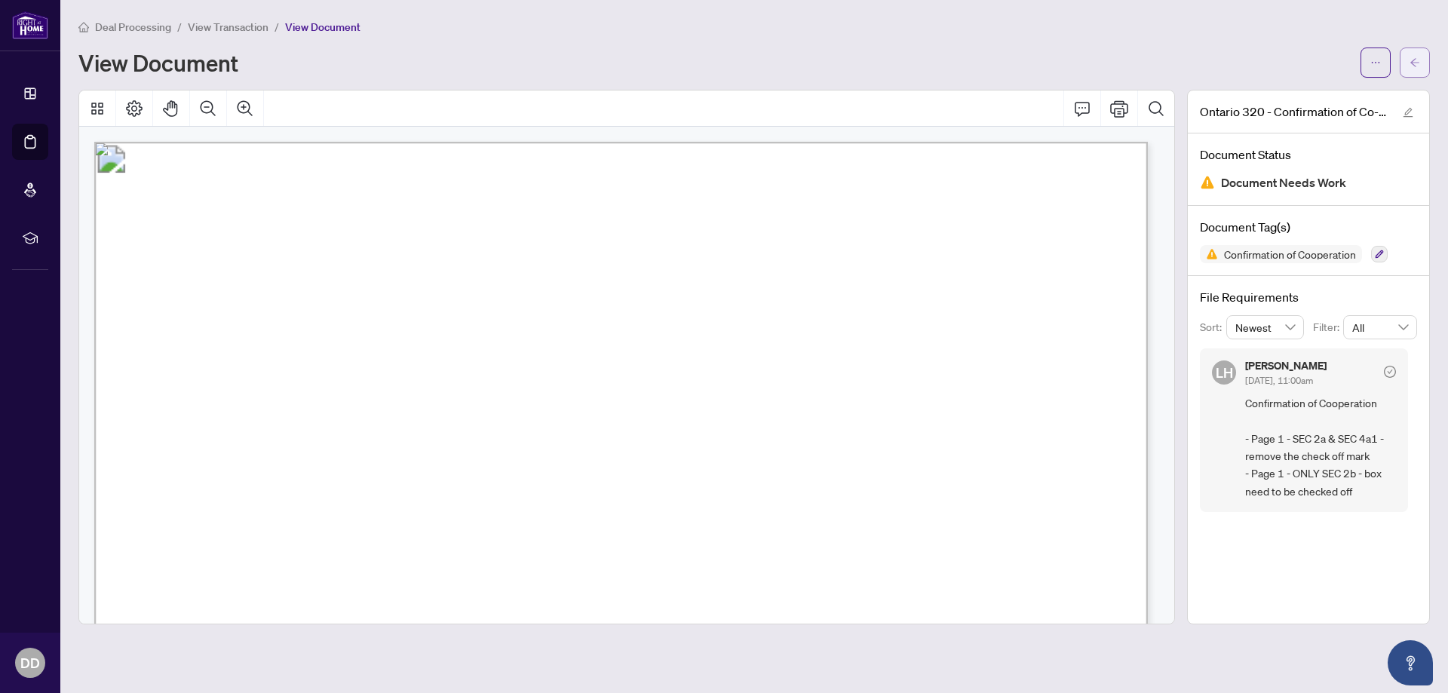
click at [1421, 61] on button "button" at bounding box center [1415, 63] width 30 height 30
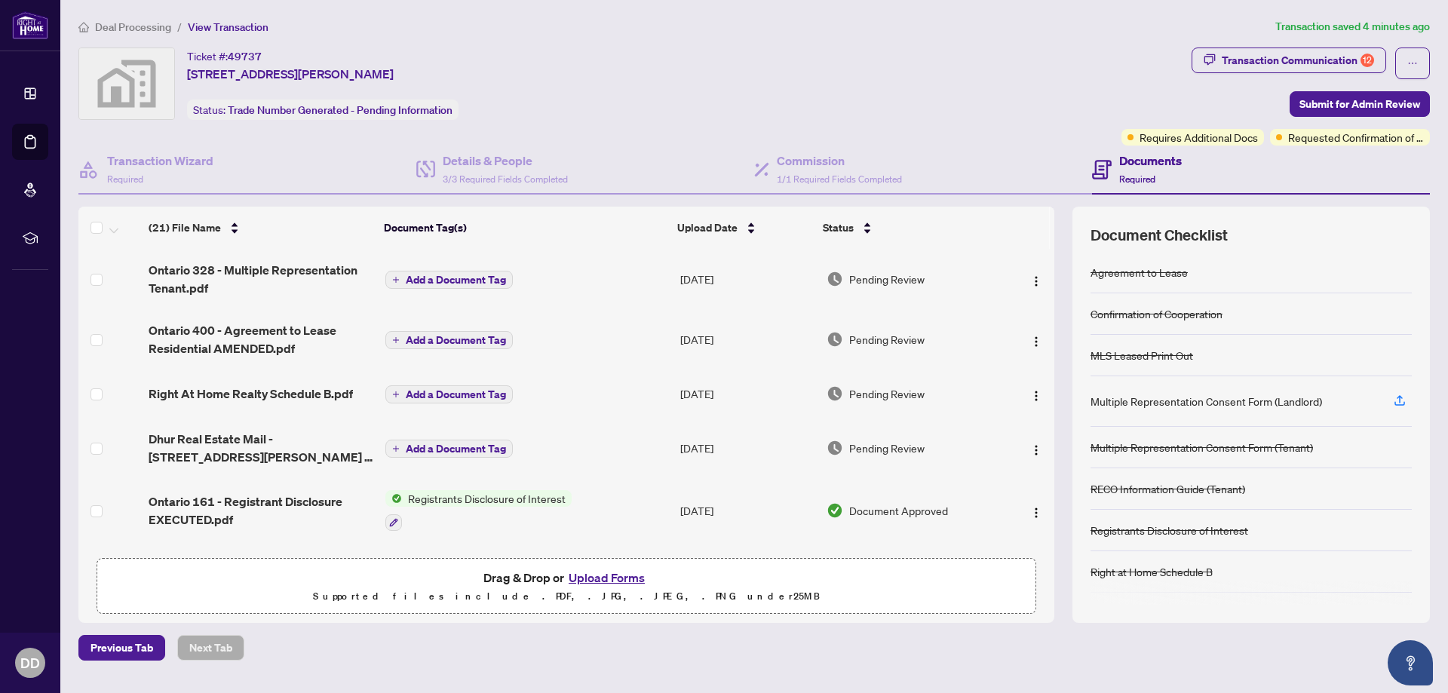
click at [596, 572] on button "Upload Forms" at bounding box center [606, 578] width 85 height 20
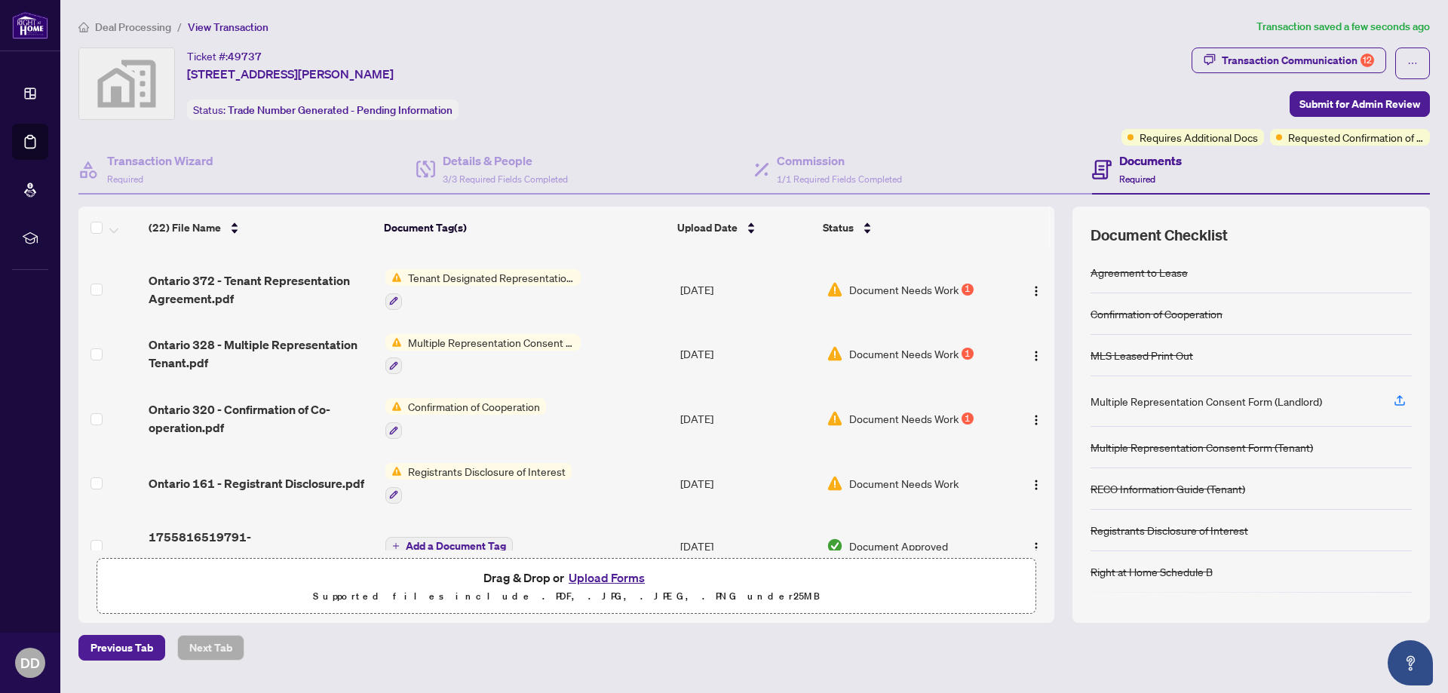
scroll to position [1047, 0]
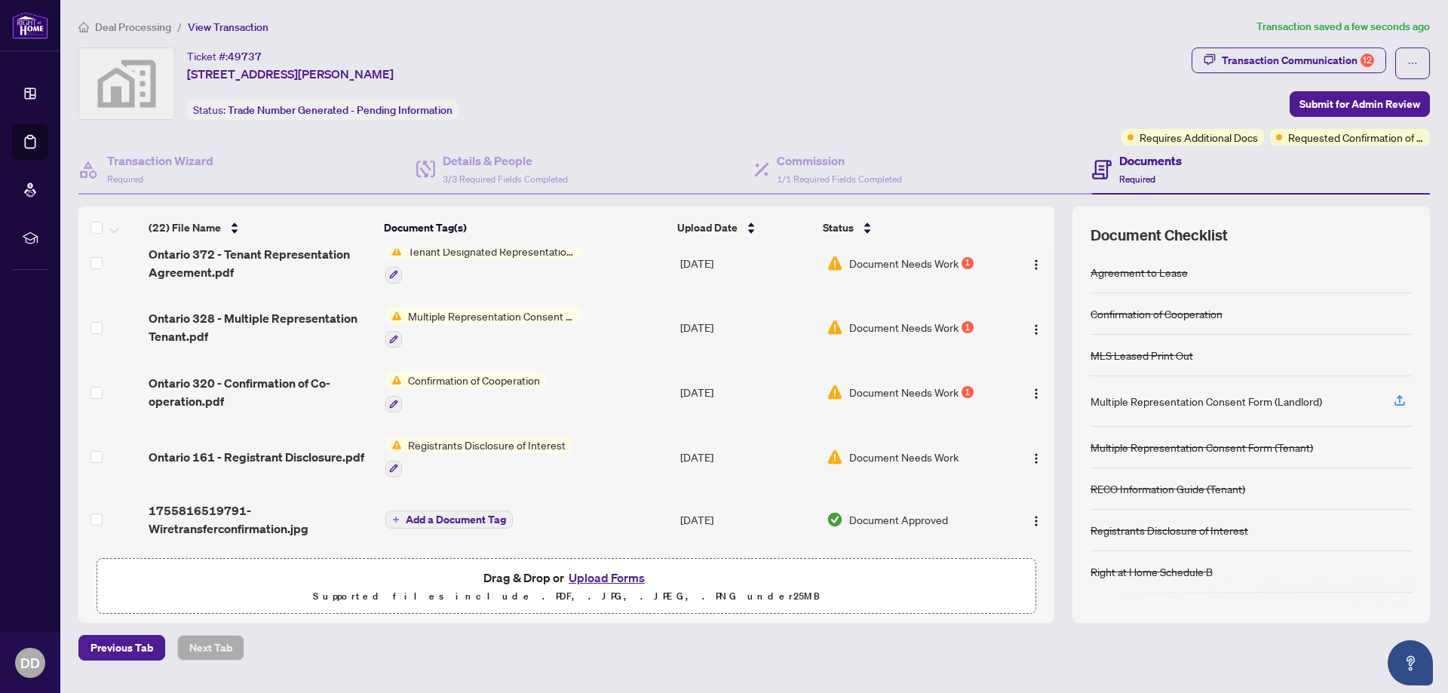
click at [891, 453] on span "Document Needs Work" at bounding box center [903, 457] width 109 height 17
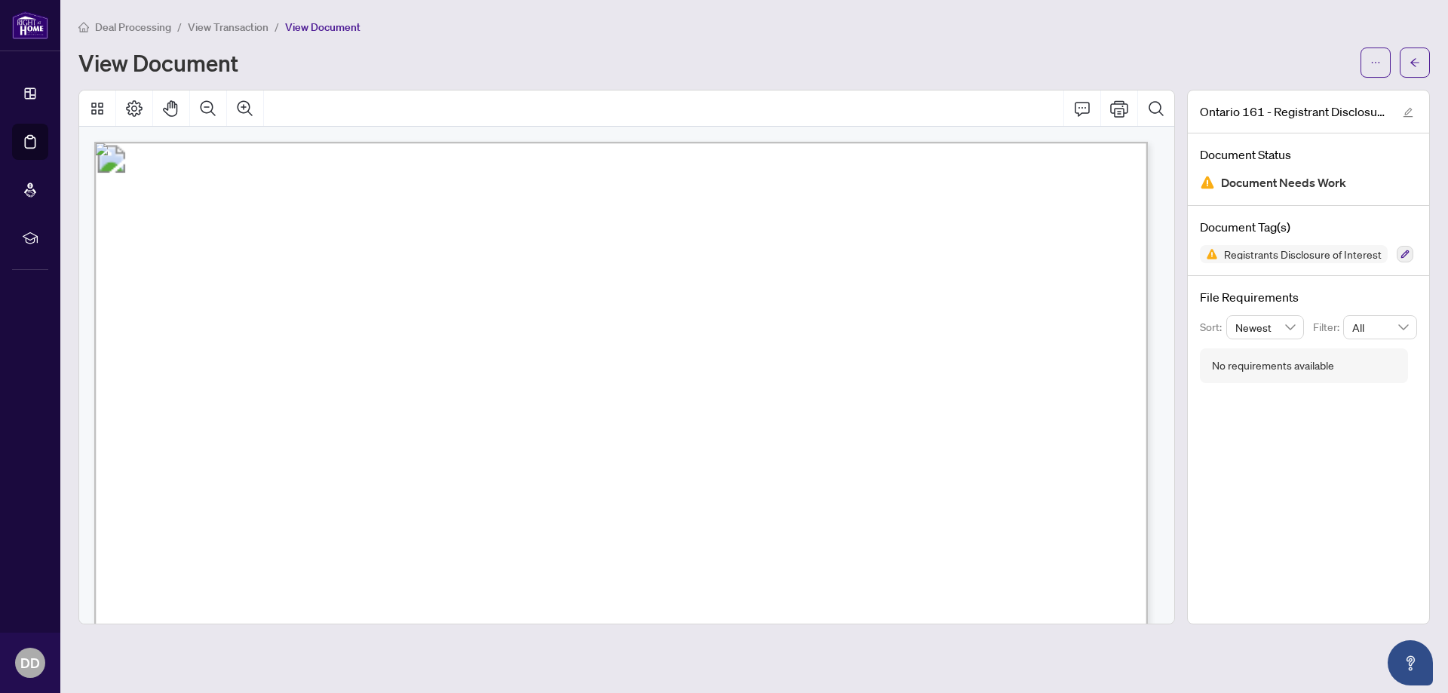
click at [1281, 422] on div "Ontario 161 - Registrant Disclosure.pdf Document Status Document Needs Work Doc…" at bounding box center [1308, 357] width 243 height 535
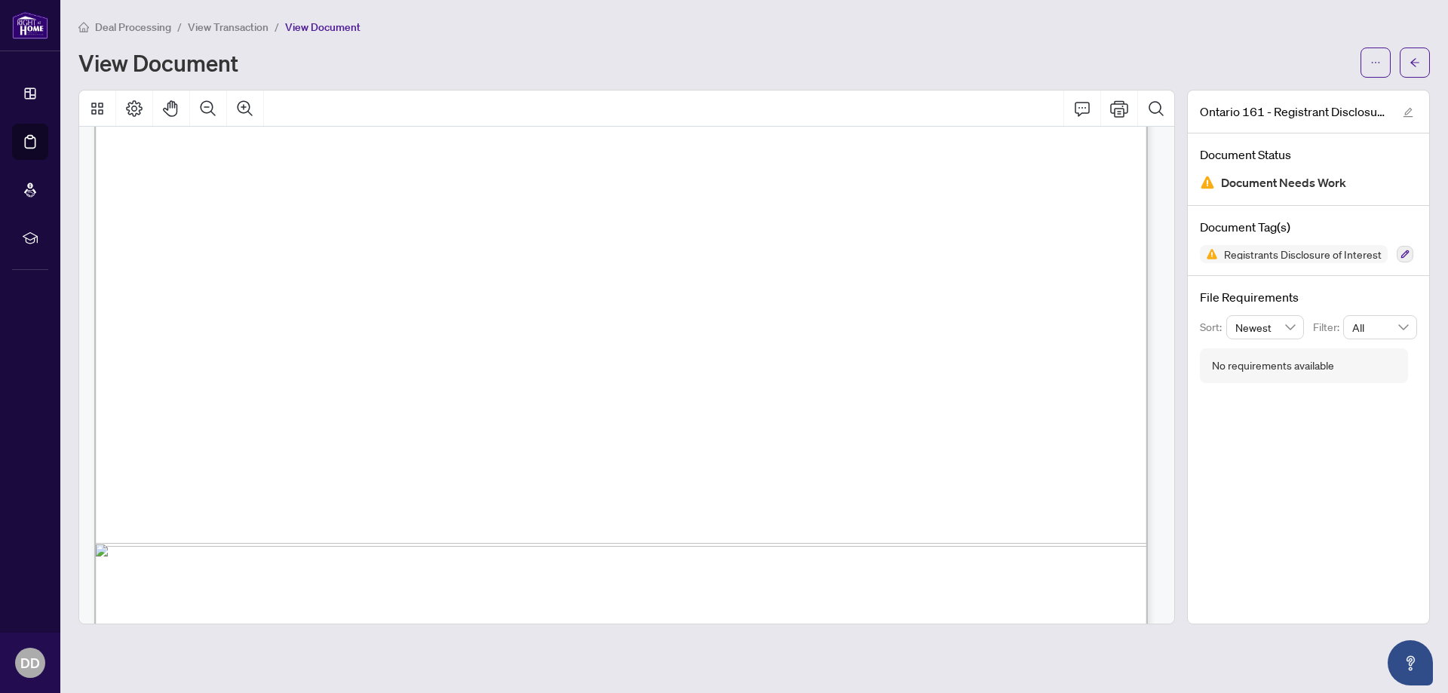
scroll to position [781, 0]
click at [1416, 61] on icon "arrow-left" at bounding box center [1414, 62] width 11 height 11
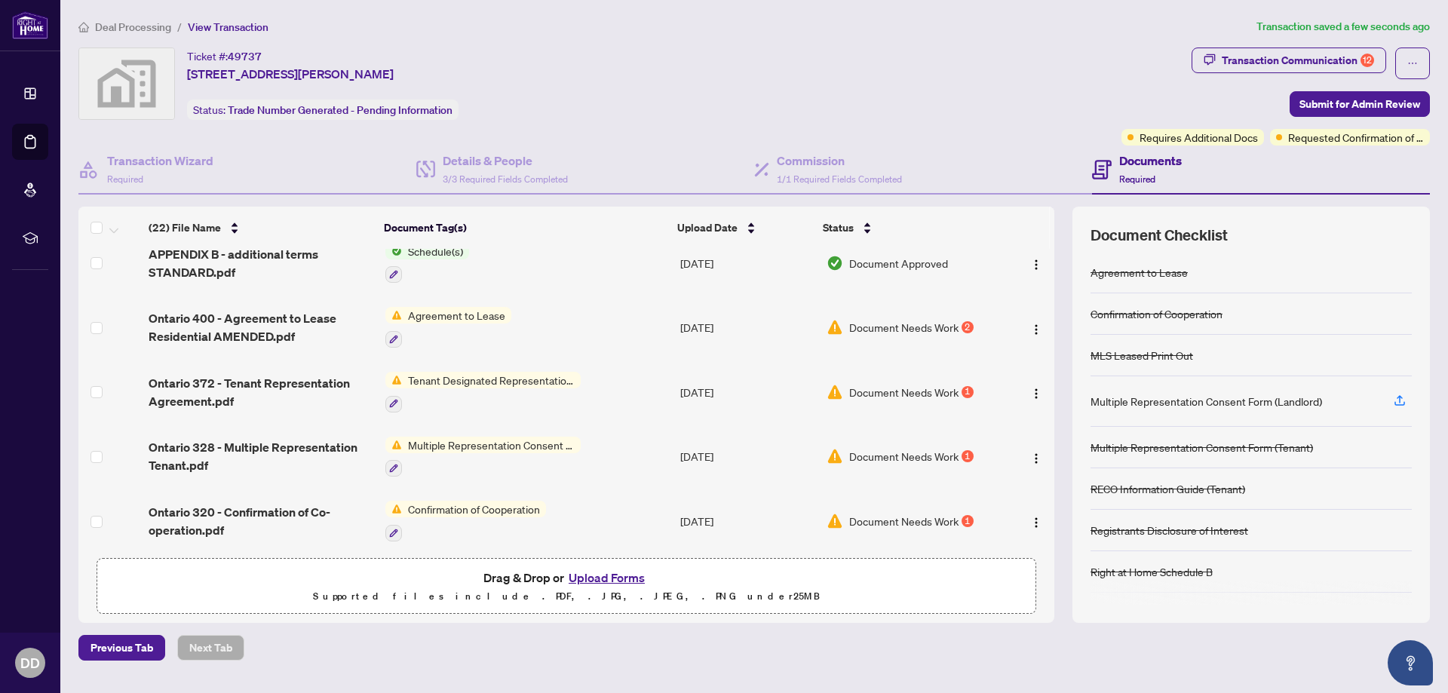
scroll to position [924, 0]
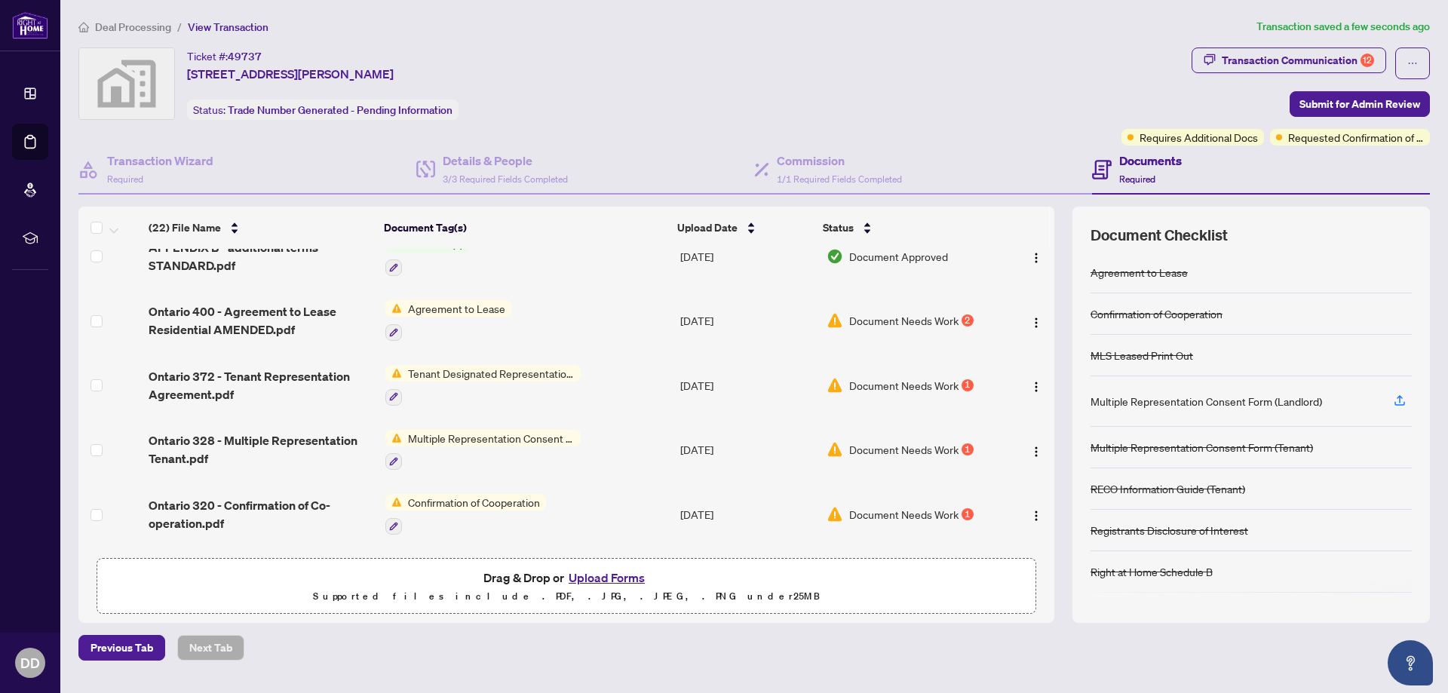
click at [917, 382] on span "Document Needs Work" at bounding box center [903, 385] width 109 height 17
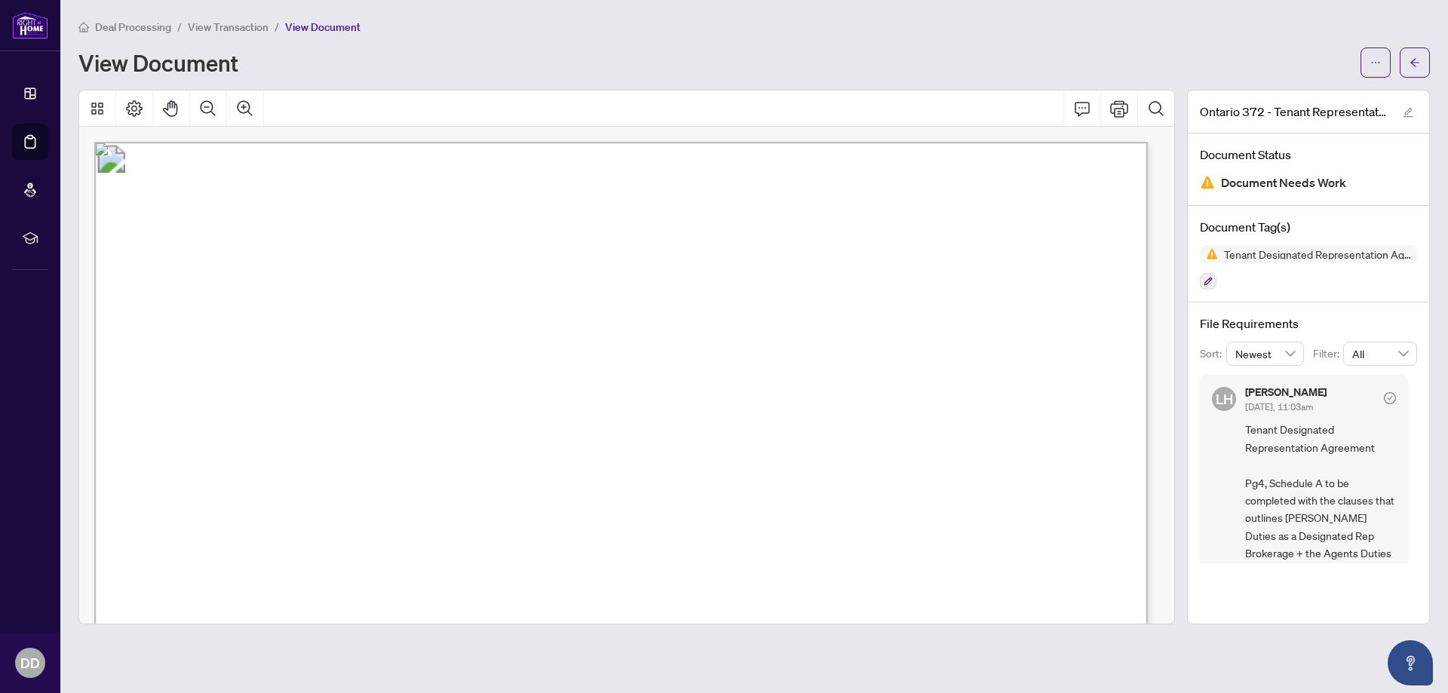
click at [1290, 601] on div "Ontario 372 - Tenant Representation Agreement.pdf Document Status Document Need…" at bounding box center [1308, 357] width 243 height 535
drag, startPoint x: 1412, startPoint y: 390, endPoint x: 1419, endPoint y: 405, distance: 16.9
click at [1419, 405] on div "File Requirements Sort: Newest Filter: All LH [PERSON_NAME] [DATE], 11:03am Ten…" at bounding box center [1308, 438] width 241 height 273
click at [1259, 498] on span "Tenant Designated Representation Agreement Pg4, Schedule A to be completed with…" at bounding box center [1320, 539] width 151 height 265
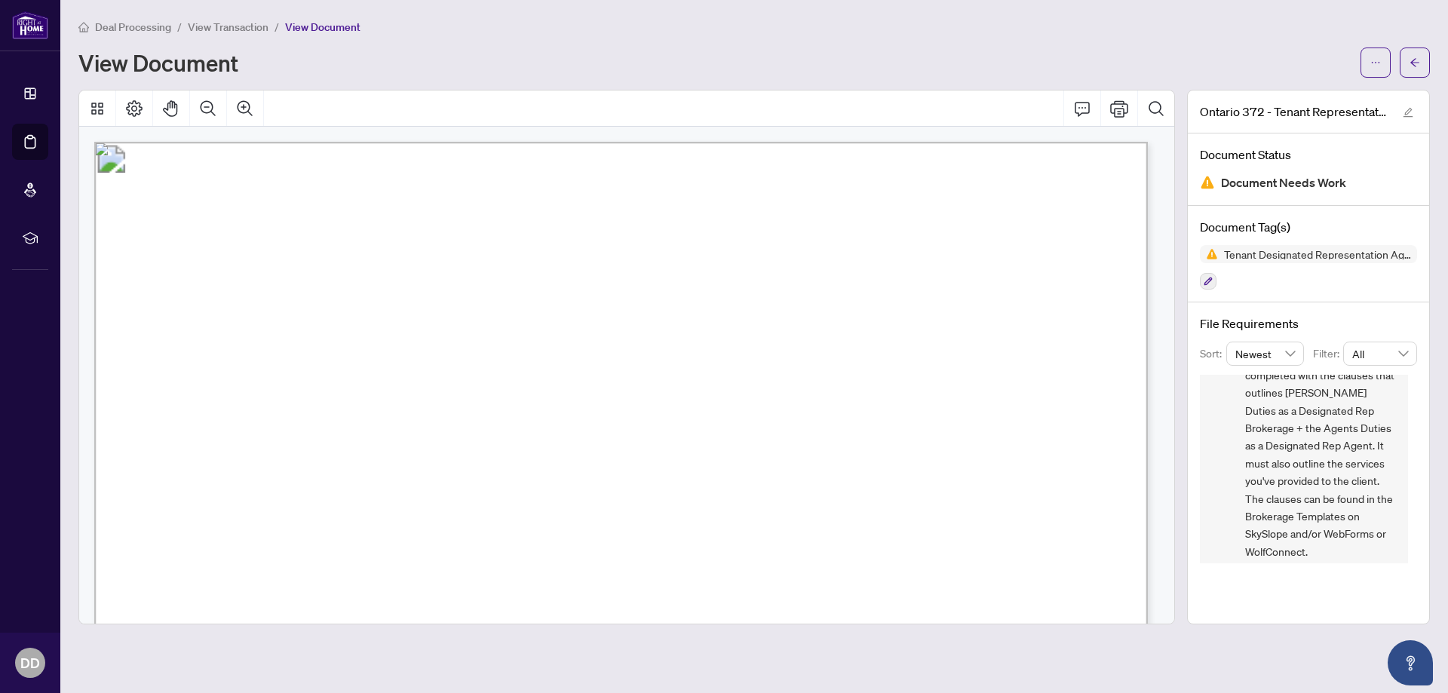
scroll to position [134, 0]
click at [1413, 63] on icon "arrow-left" at bounding box center [1414, 62] width 9 height 8
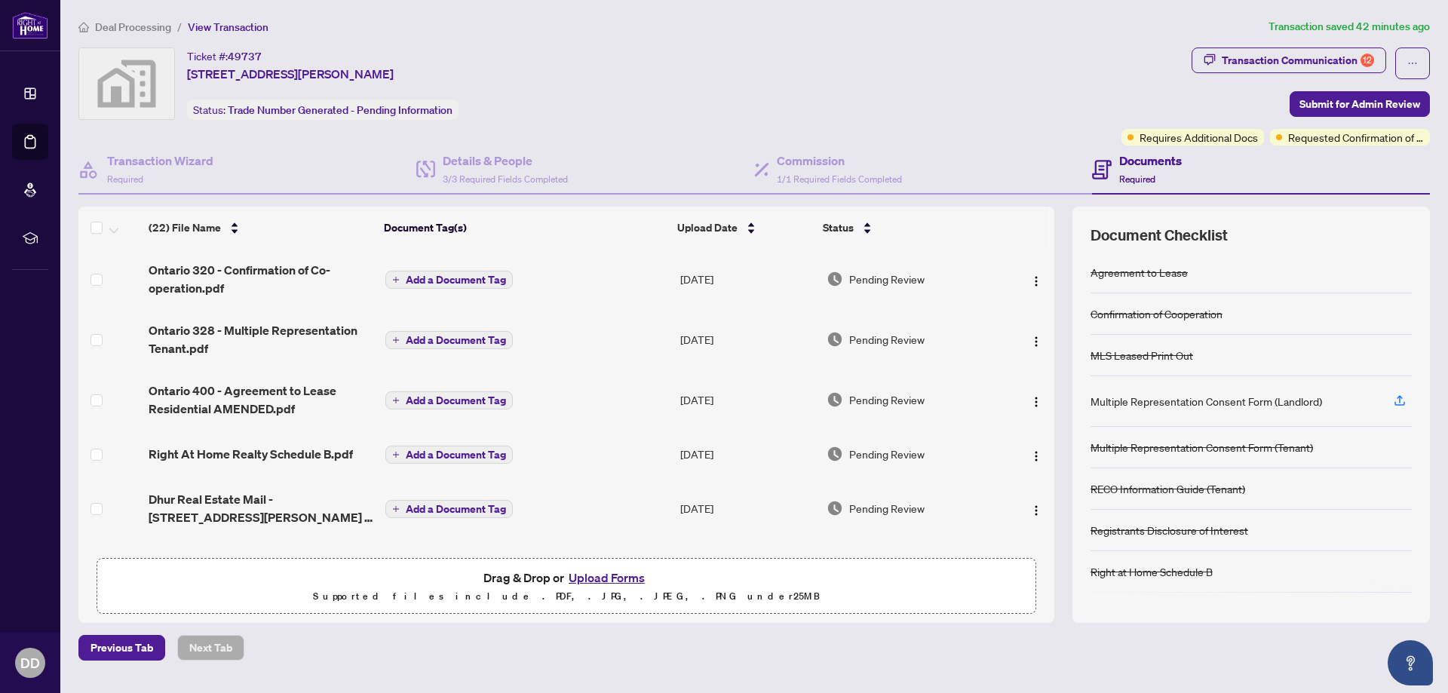
click at [601, 579] on button "Upload Forms" at bounding box center [606, 578] width 85 height 20
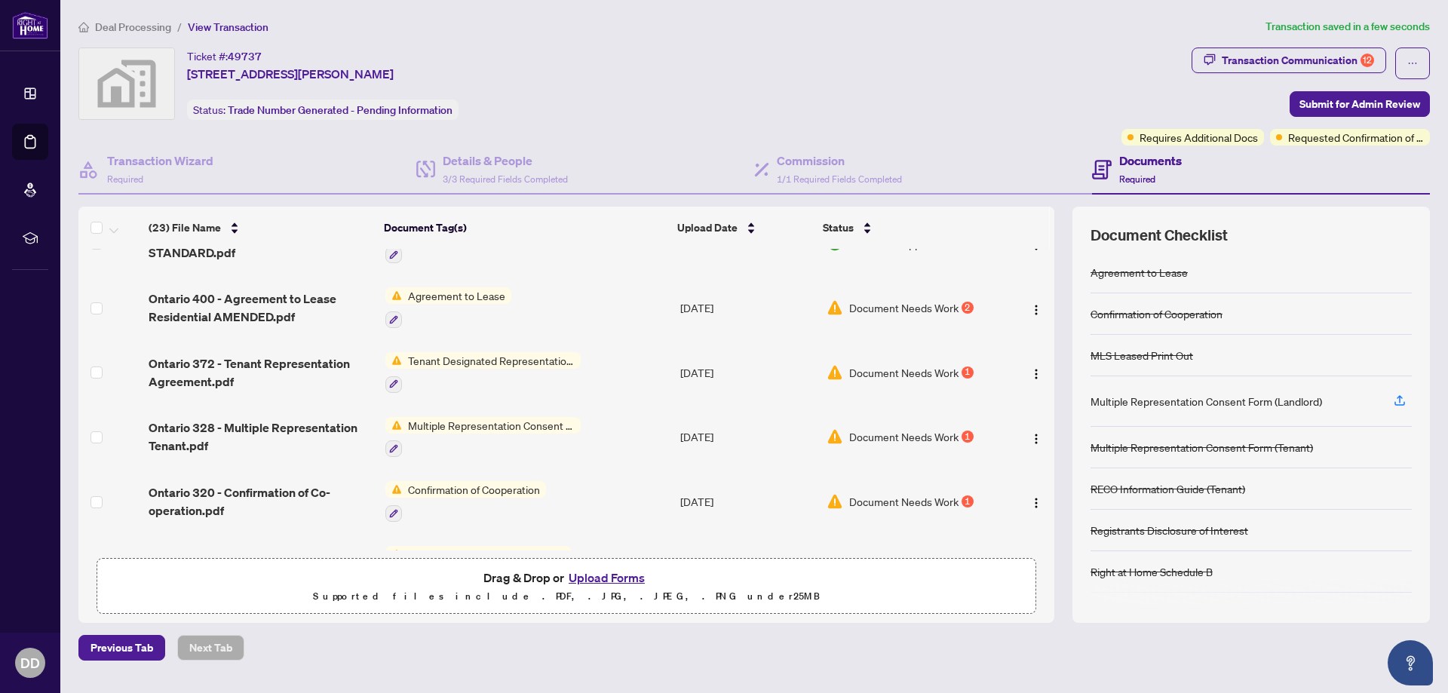
scroll to position [1107, 0]
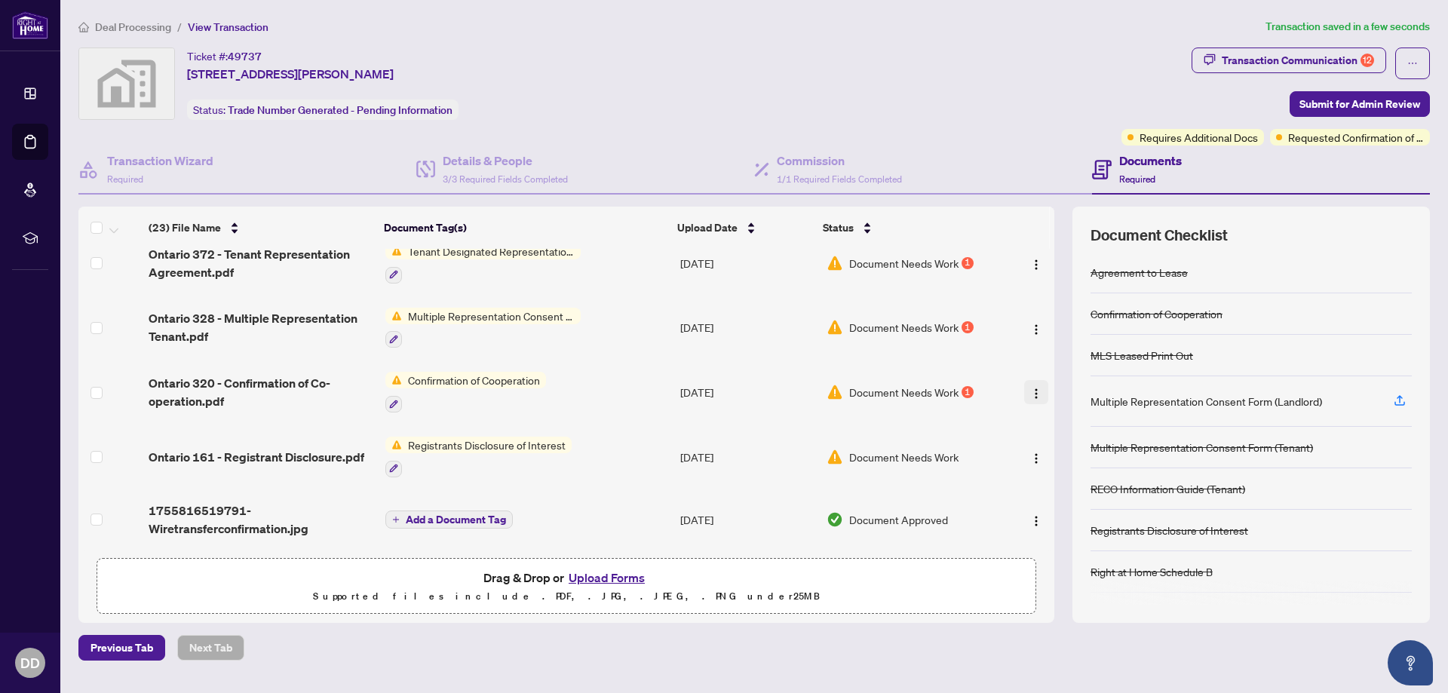
click at [1030, 388] on img "button" at bounding box center [1036, 394] width 12 height 12
click at [733, 638] on div "Previous Tab Next Tab" at bounding box center [753, 648] width 1351 height 26
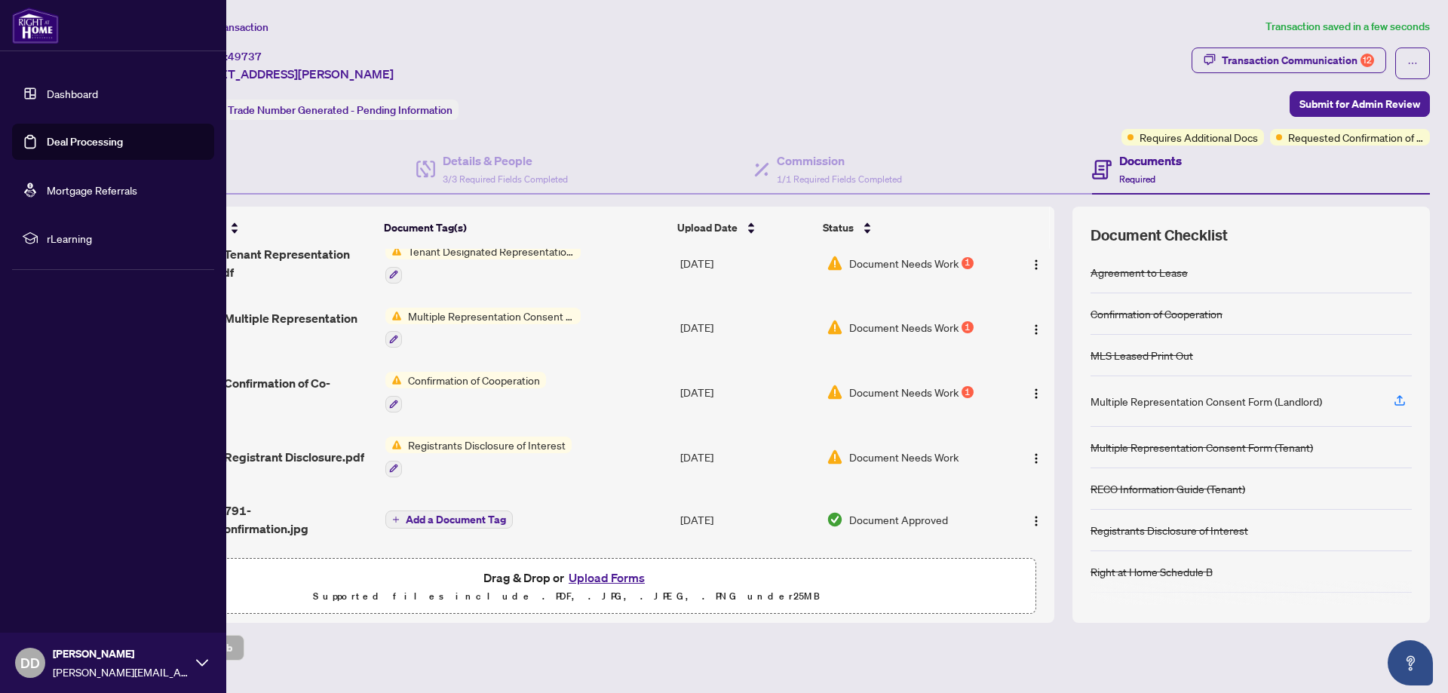
click at [32, 658] on span "DD" at bounding box center [30, 662] width 20 height 21
click at [51, 573] on span "Logout" at bounding box center [61, 573] width 34 height 24
